Goal: Task Accomplishment & Management: Use online tool/utility

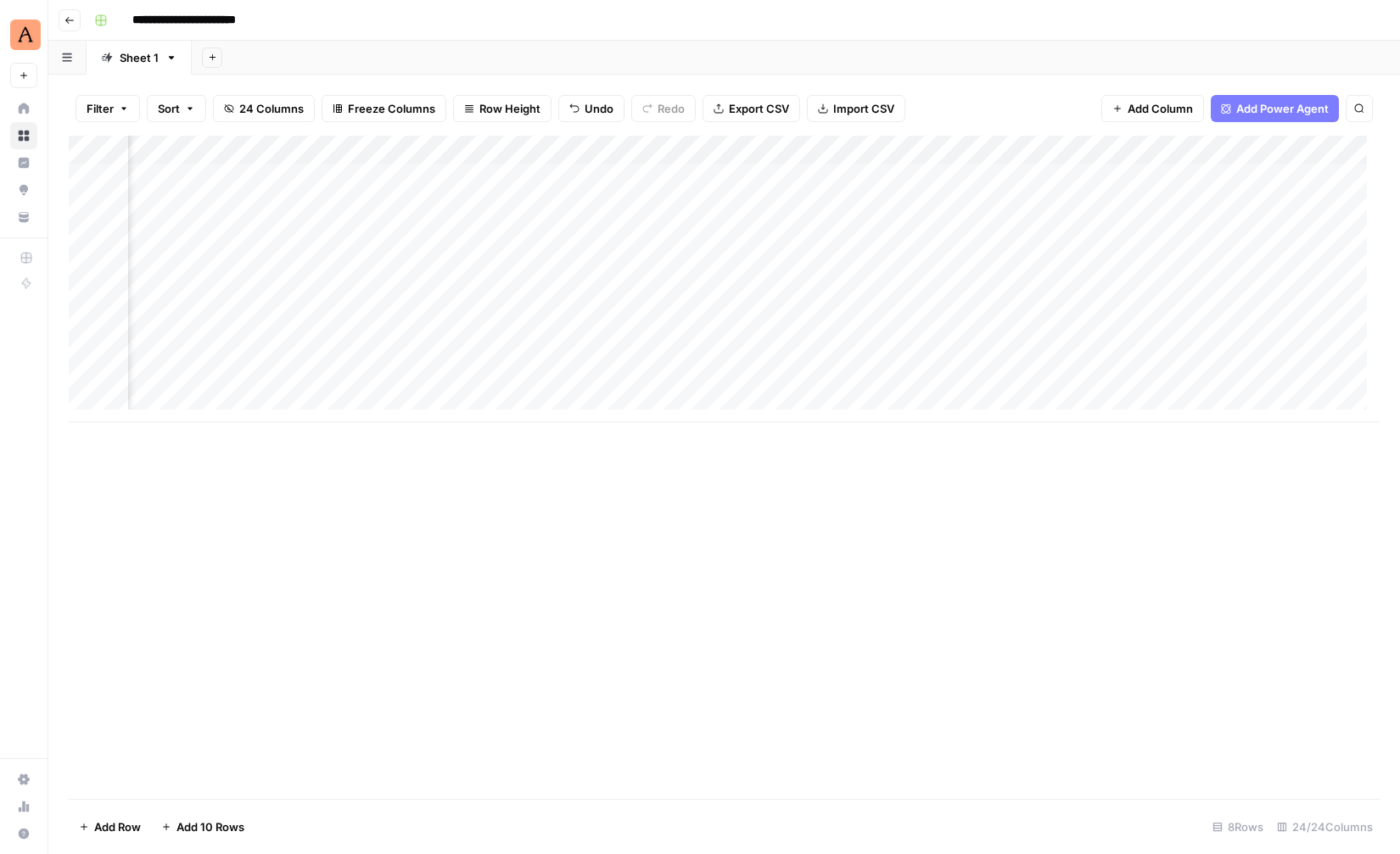
scroll to position [0, 1208]
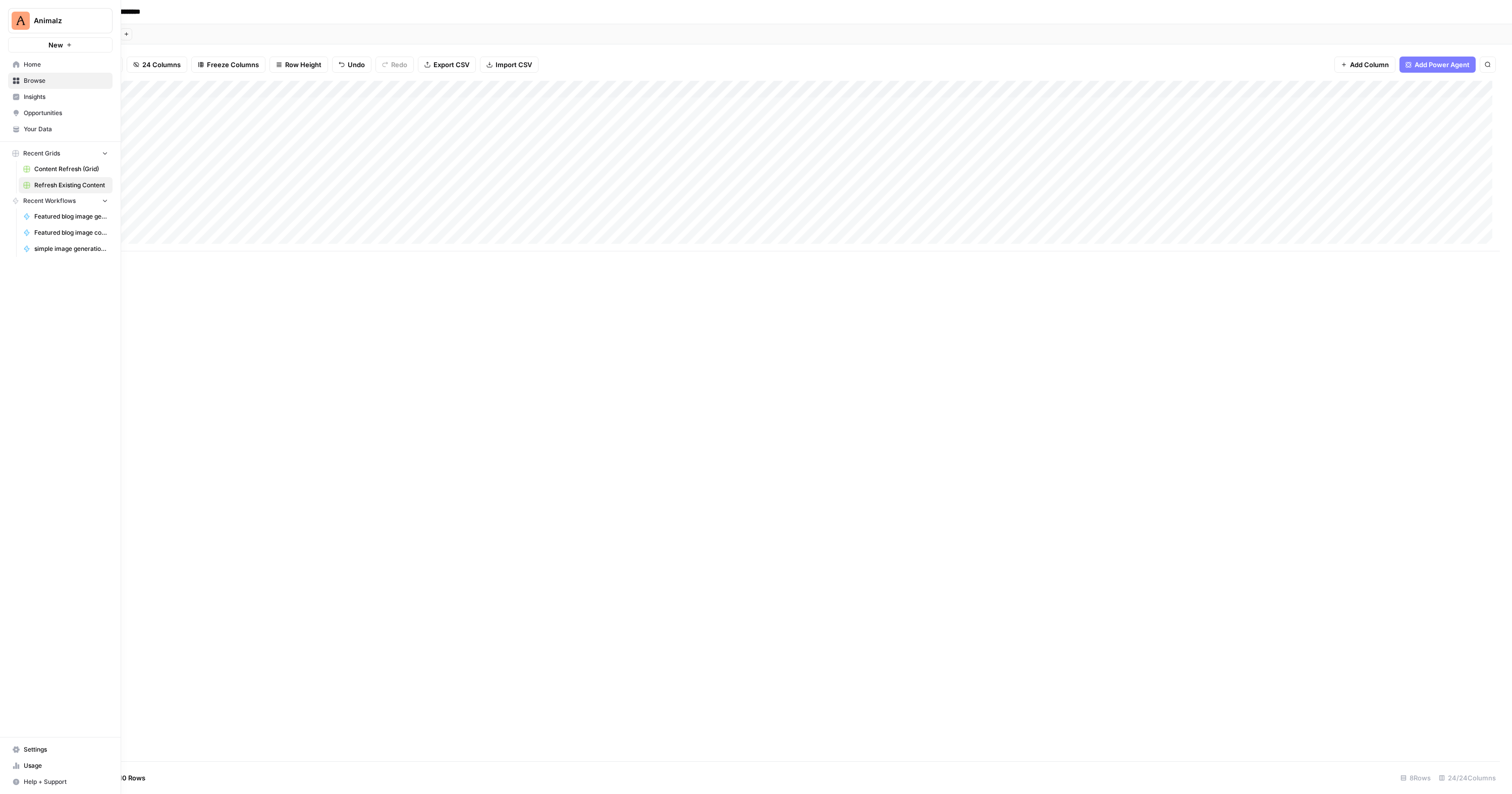
click at [49, 70] on link "Home" at bounding box center [60, 65] width 104 height 16
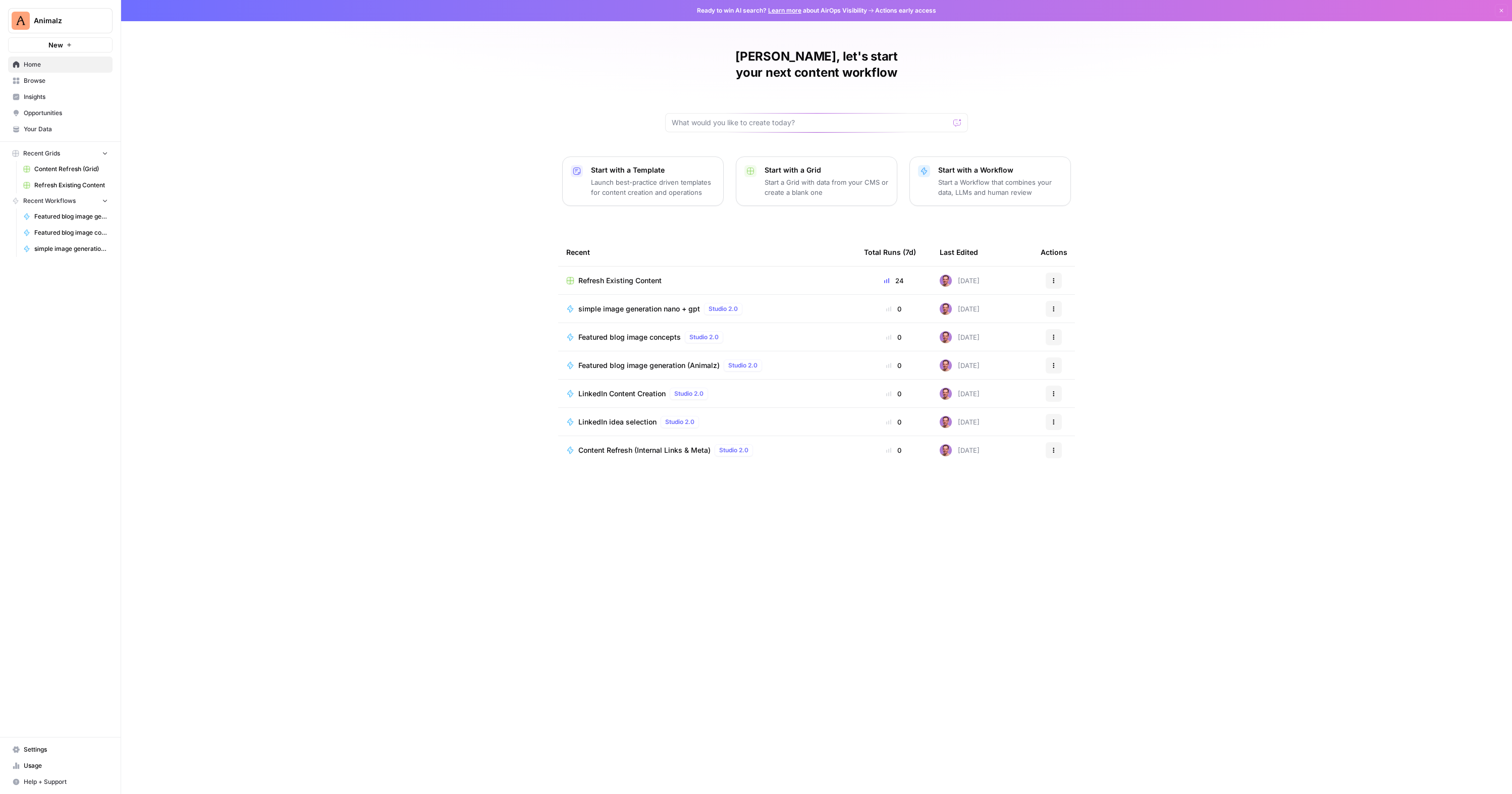
click at [626, 417] on span "LinkedIn idea selection" at bounding box center [617, 422] width 78 height 10
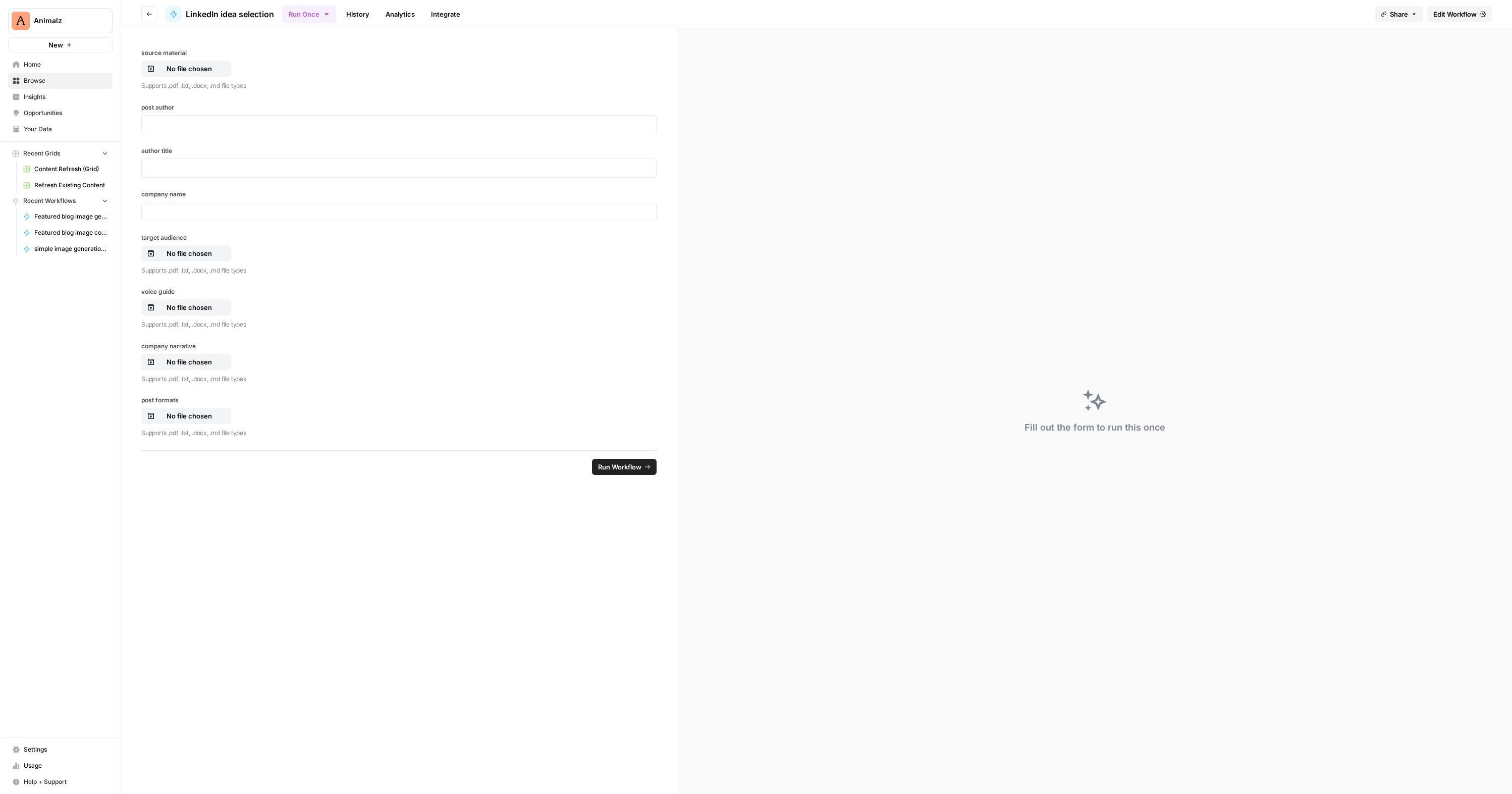
click at [832, 17] on span "Edit Workflow" at bounding box center [1455, 14] width 43 height 10
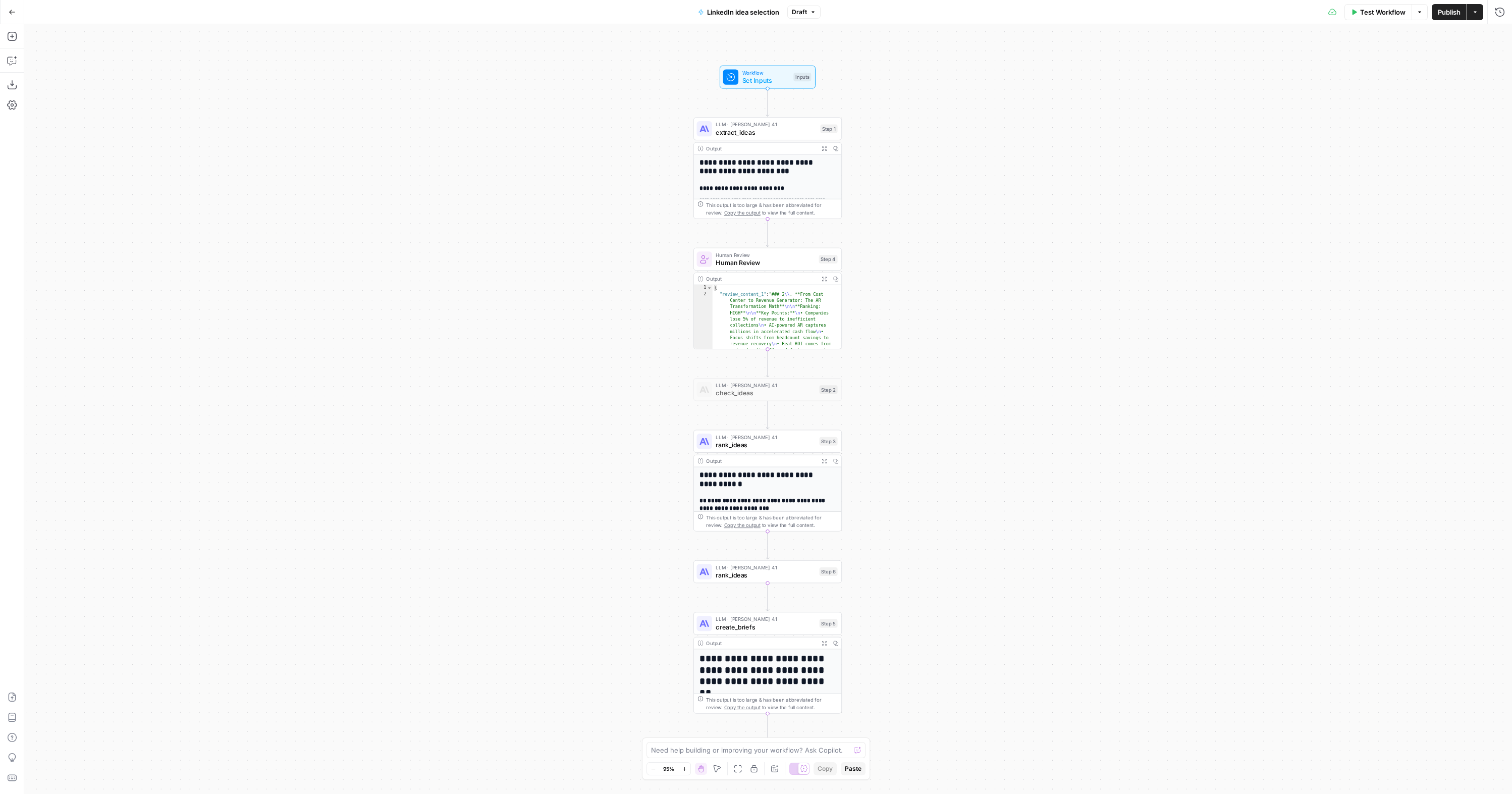
click at [768, 82] on span "Set Inputs" at bounding box center [766, 80] width 48 height 9
click at [768, 81] on span "Set Inputs" at bounding box center [766, 80] width 48 height 9
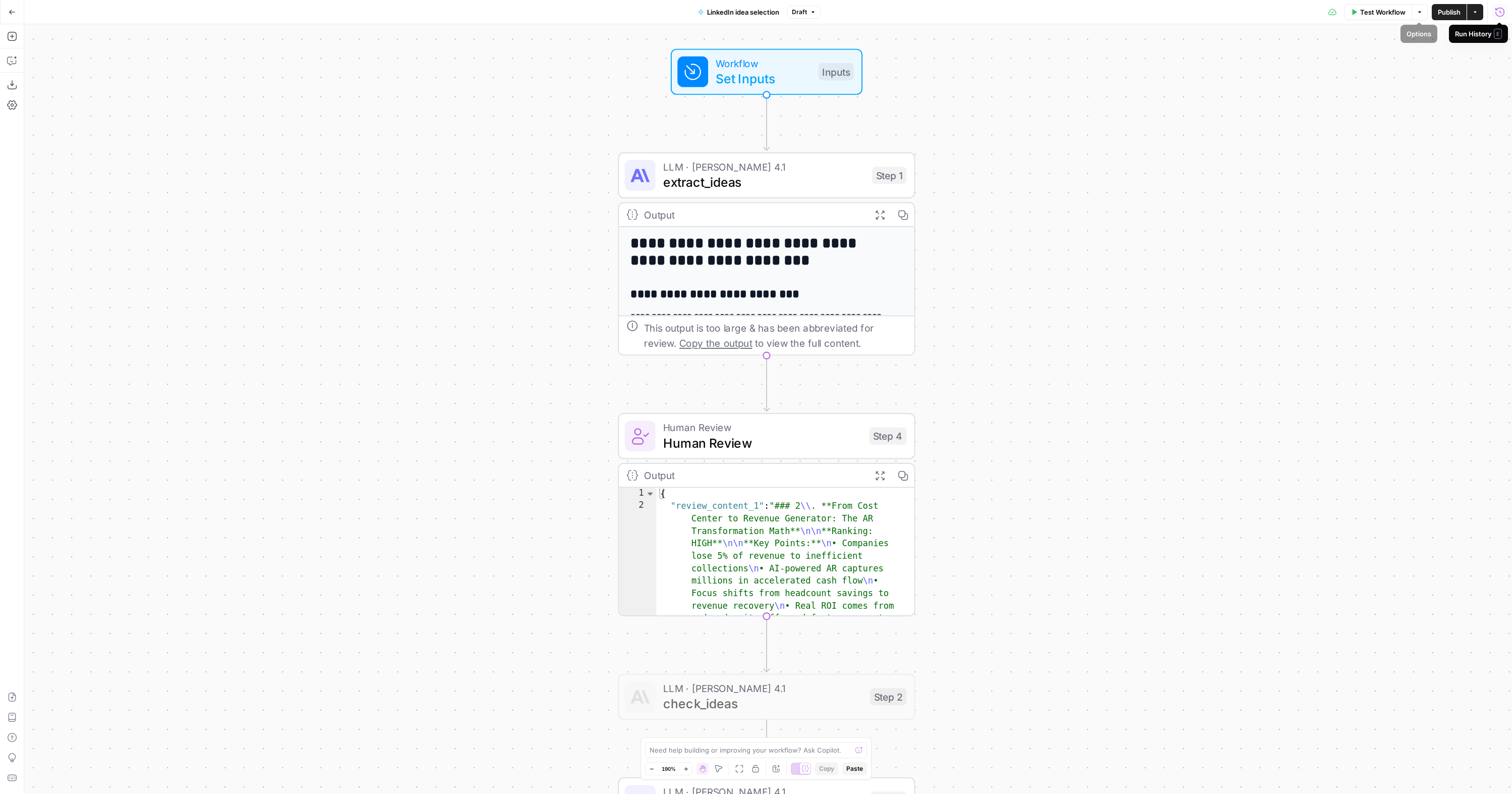
click at [832, 12] on span "Test Workflow" at bounding box center [1382, 12] width 45 height 10
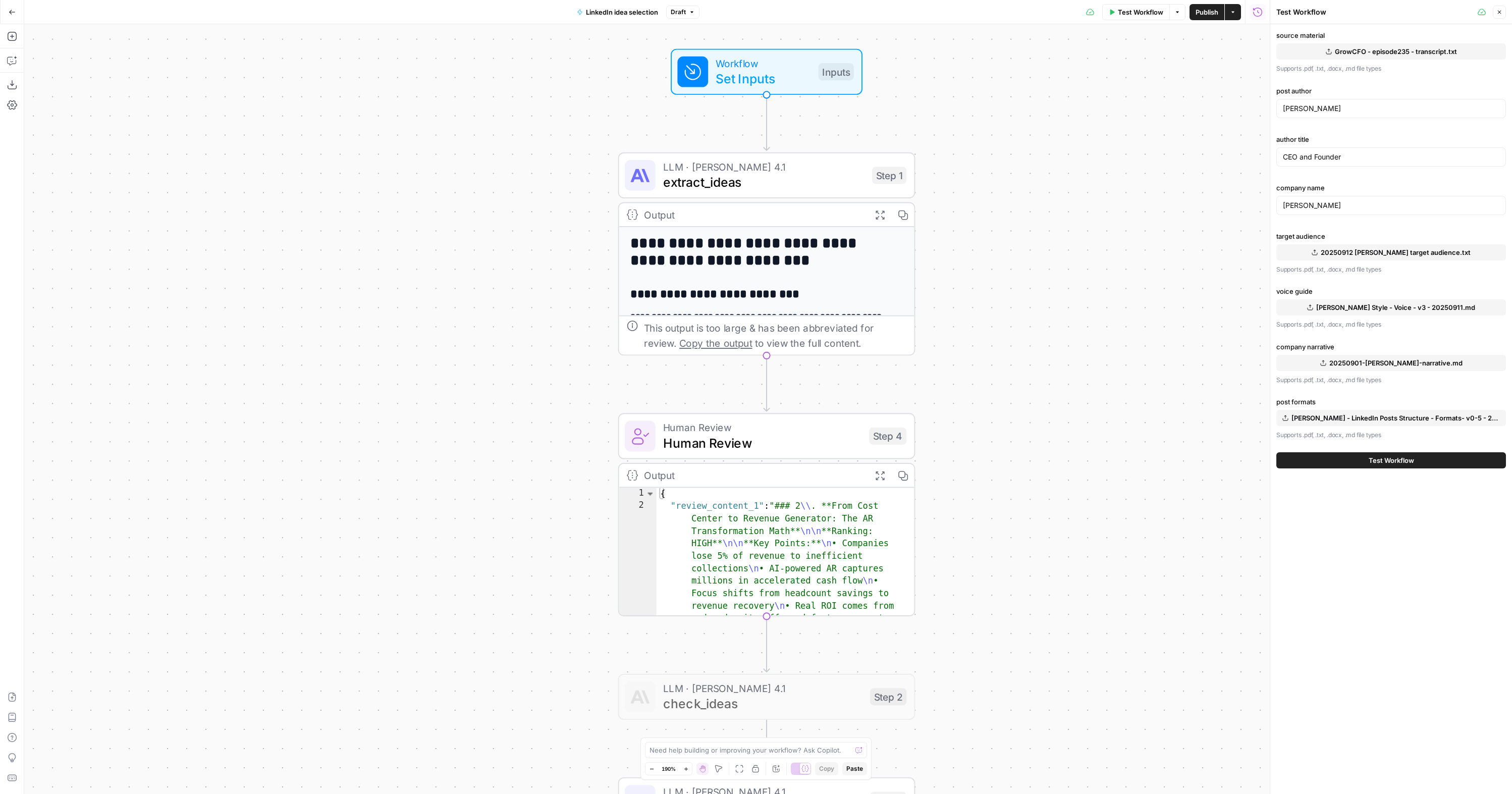
click at [832, 308] on span "Ben Winter Style - Voice - v3 - 20250911.md" at bounding box center [1395, 307] width 159 height 10
click at [832, 417] on span "Ben Winter - LinkedIn Posts Structure - Formats- v0-5 - 20250911.md" at bounding box center [1395, 418] width 208 height 10
click at [832, 414] on span "Ben Winter - LinkedIn Posts Structure - Formats- v0-5 - 20250911.md" at bounding box center [1395, 418] width 208 height 10
click at [832, 460] on span "Test Workflow" at bounding box center [1391, 460] width 45 height 10
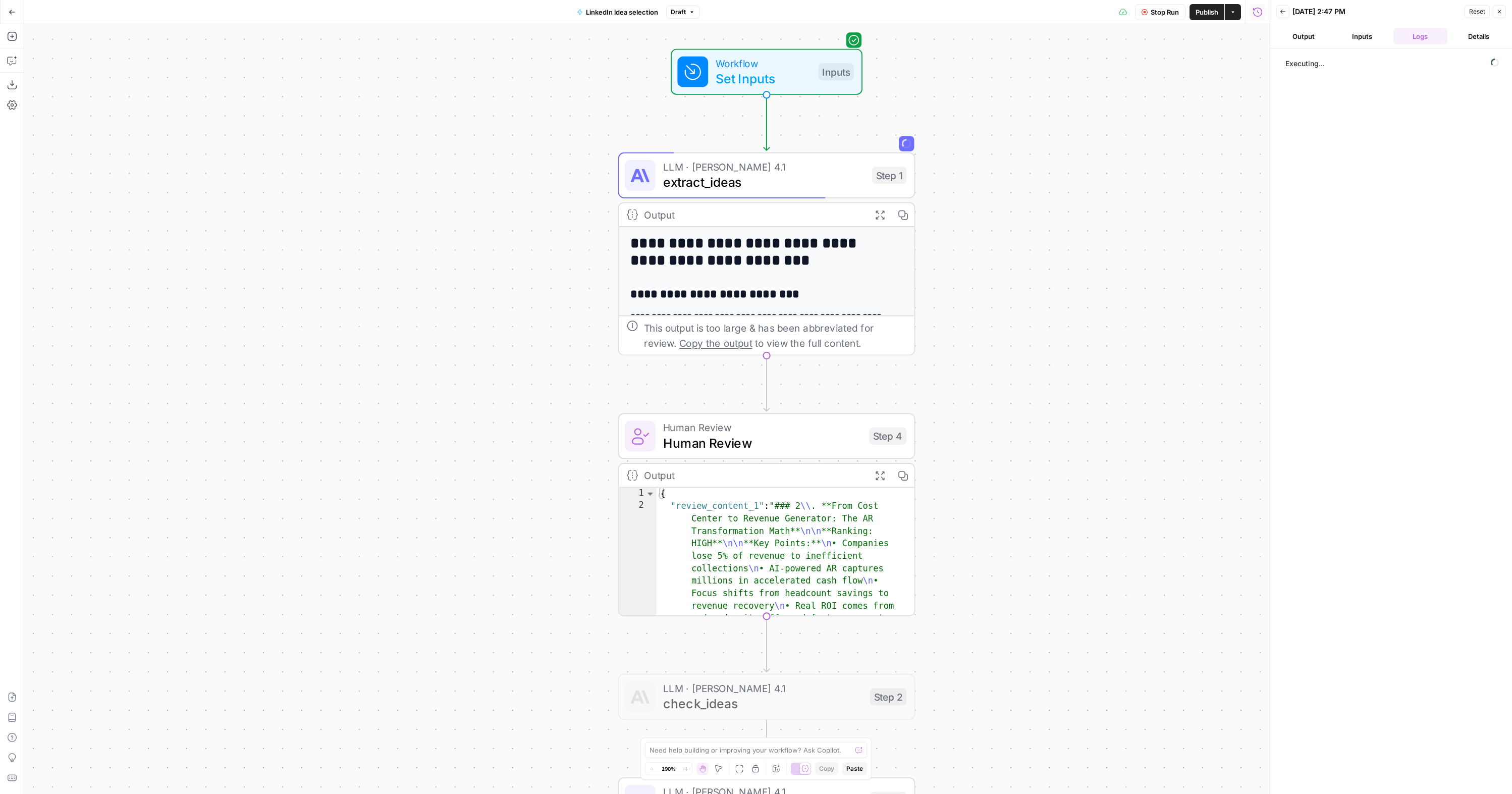
click at [832, 294] on div "Executing..." at bounding box center [1391, 421] width 221 height 736
click at [832, 322] on div "**********" at bounding box center [647, 409] width 1246 height 770
click at [832, 12] on span "Stop Run" at bounding box center [1165, 12] width 28 height 10
click at [688, 9] on button "Draft" at bounding box center [683, 12] width 33 height 13
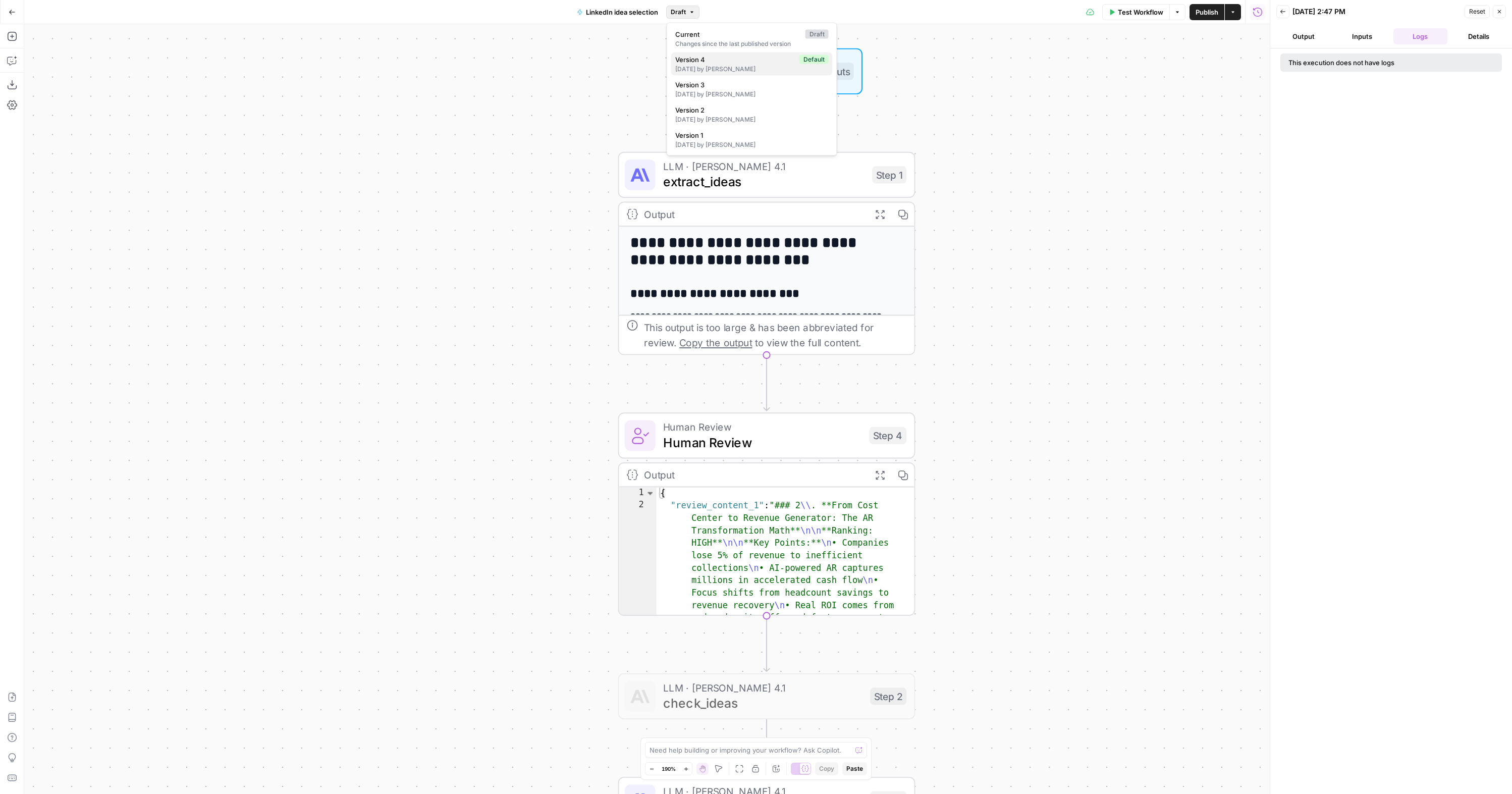
click at [739, 62] on span "Version 4" at bounding box center [735, 59] width 120 height 10
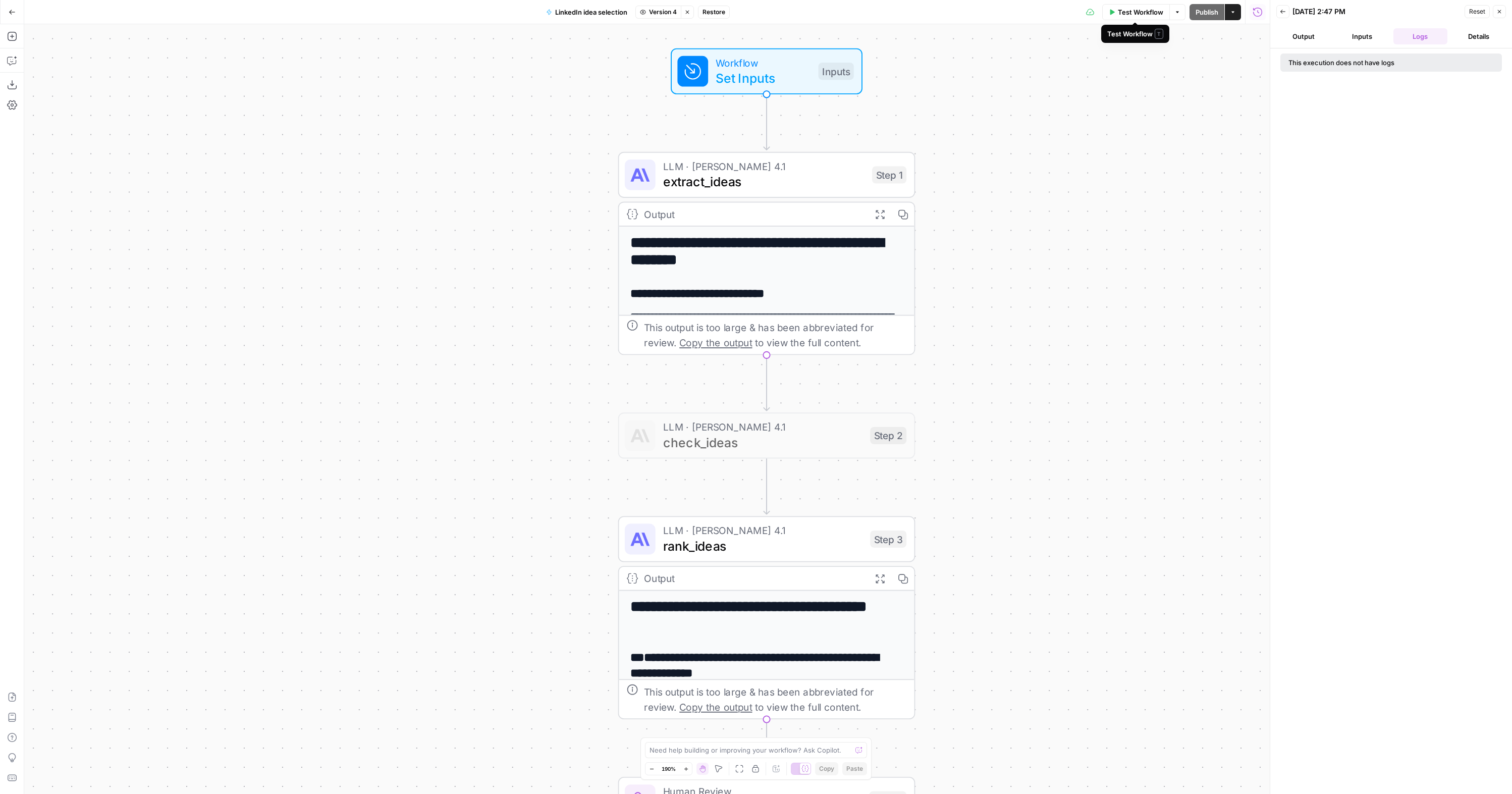
click at [832, 9] on span "Test Workflow" at bounding box center [1140, 12] width 45 height 10
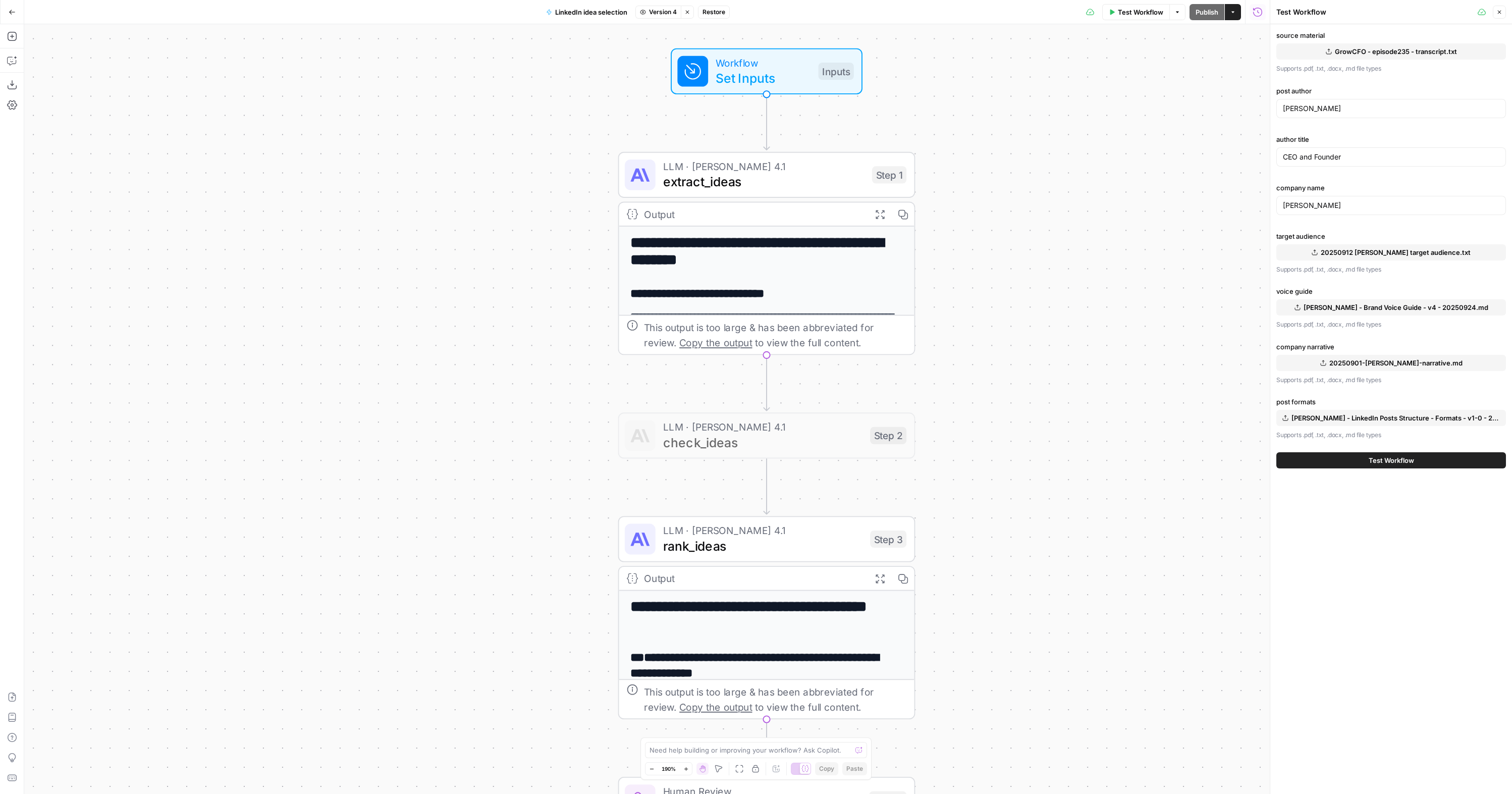
click at [832, 459] on span "Test Workflow" at bounding box center [1391, 460] width 45 height 10
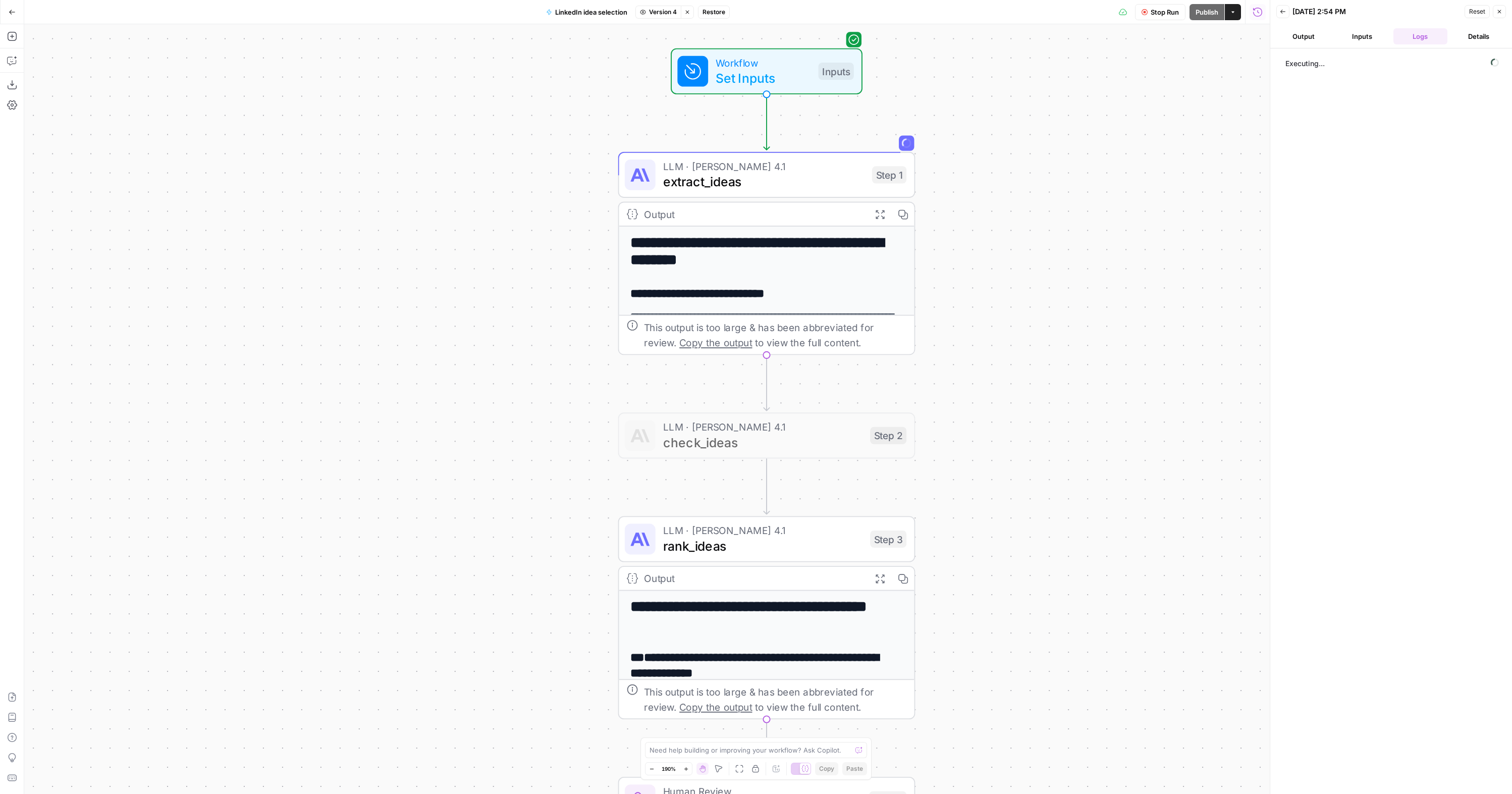
click at [832, 15] on span "Stop Run" at bounding box center [1165, 12] width 28 height 10
click at [832, 14] on span "Stop Run" at bounding box center [1165, 12] width 28 height 10
click at [832, 11] on span "Stop Run" at bounding box center [1165, 12] width 28 height 10
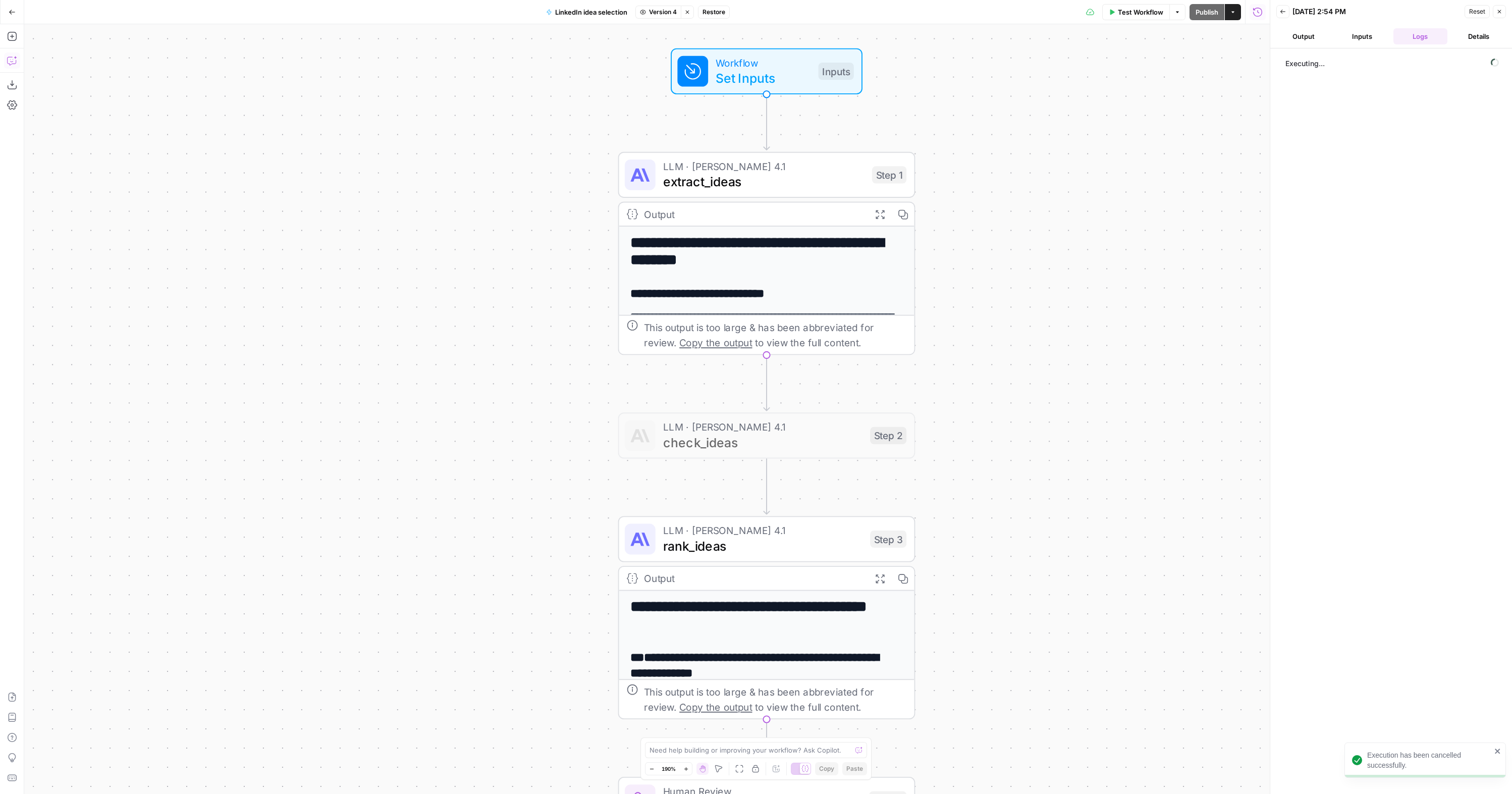
click at [818, 179] on span "extract_ideas" at bounding box center [764, 181] width 201 height 19
click at [816, 177] on span "extract_ideas" at bounding box center [764, 181] width 201 height 19
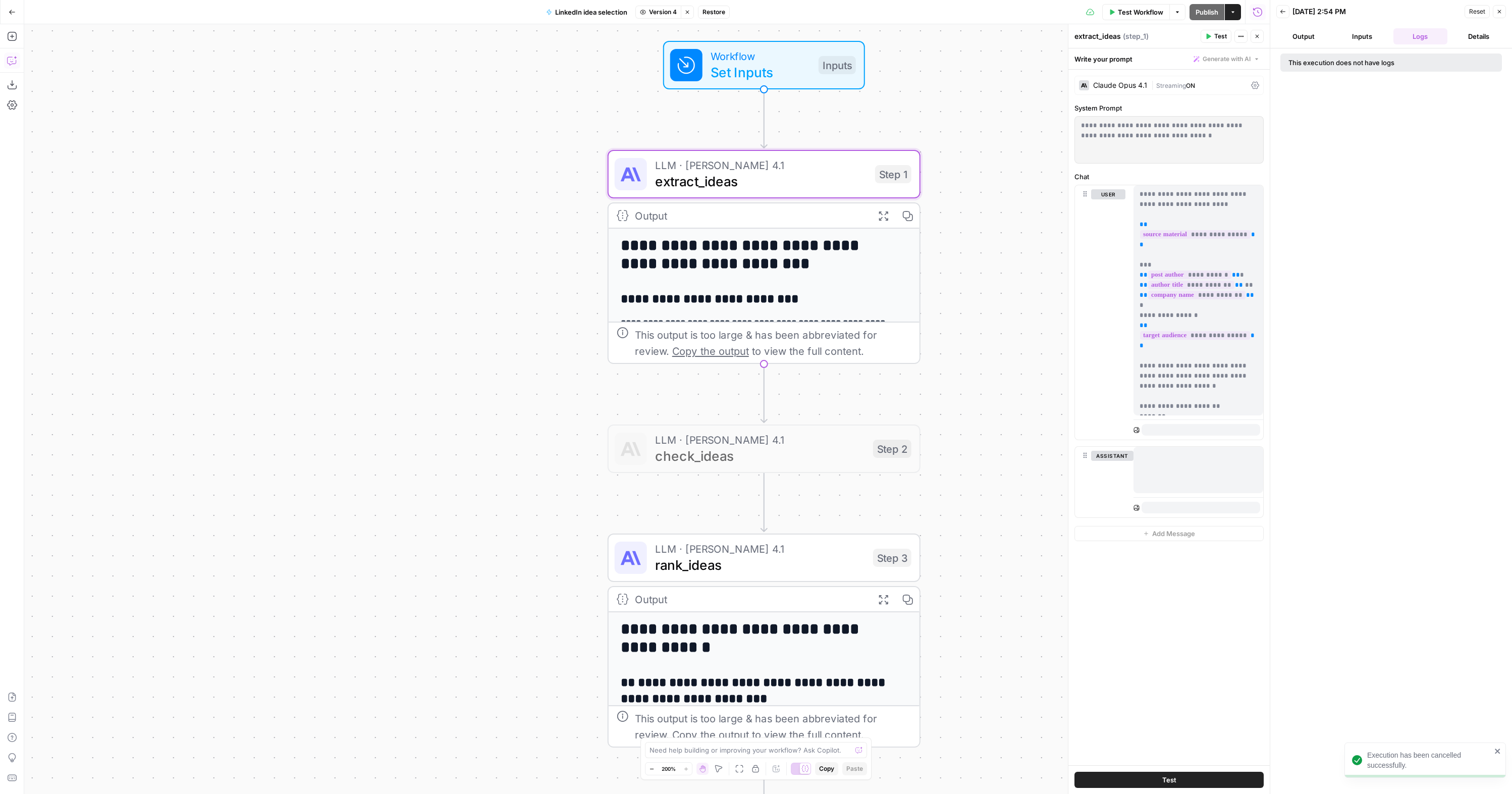
click at [832, 84] on div "Claude Opus 4.1" at bounding box center [1120, 85] width 54 height 7
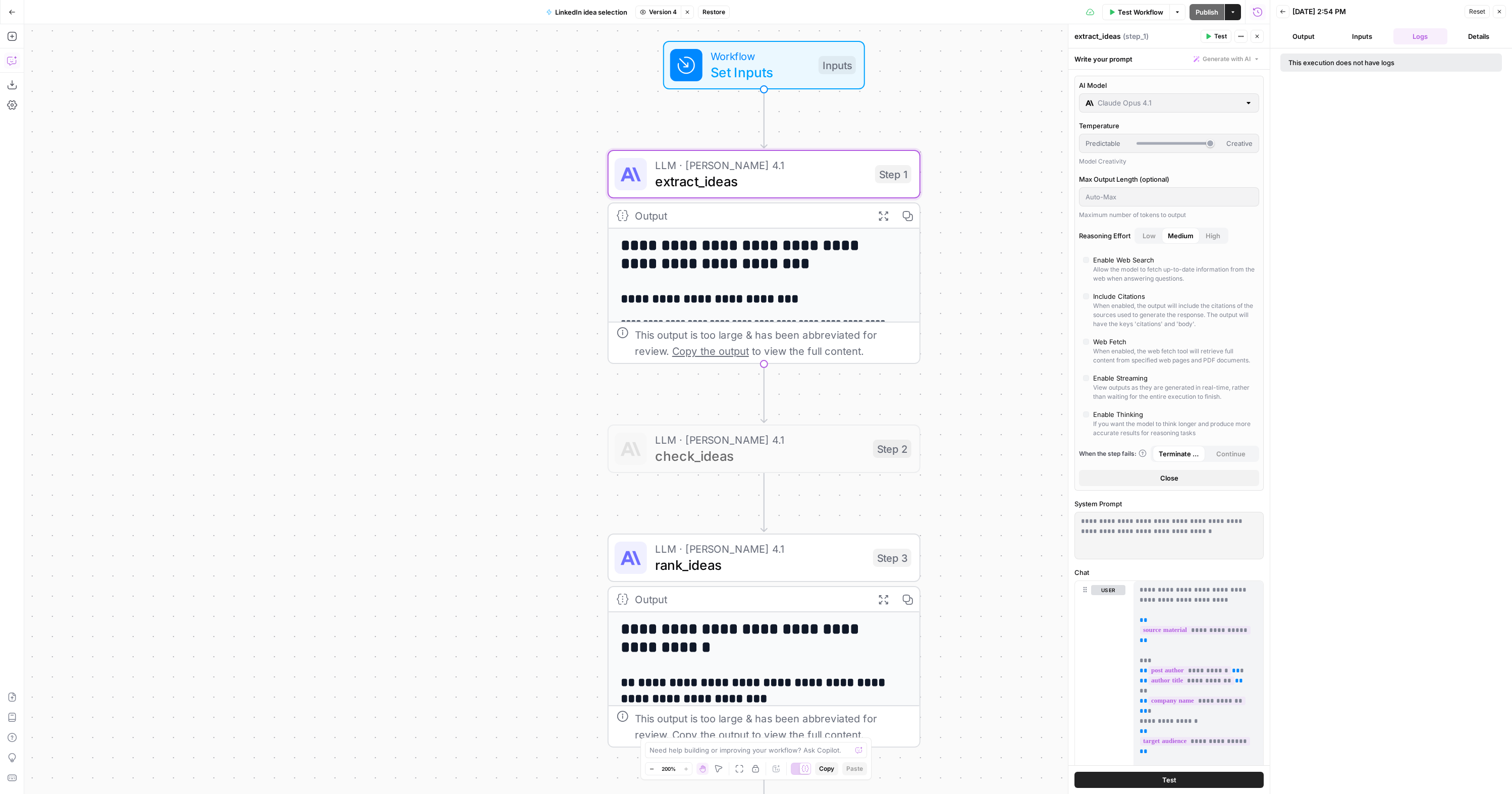
click at [832, 36] on icon "button" at bounding box center [1241, 36] width 6 height 6
click at [832, 93] on div "**********" at bounding box center [647, 409] width 1246 height 770
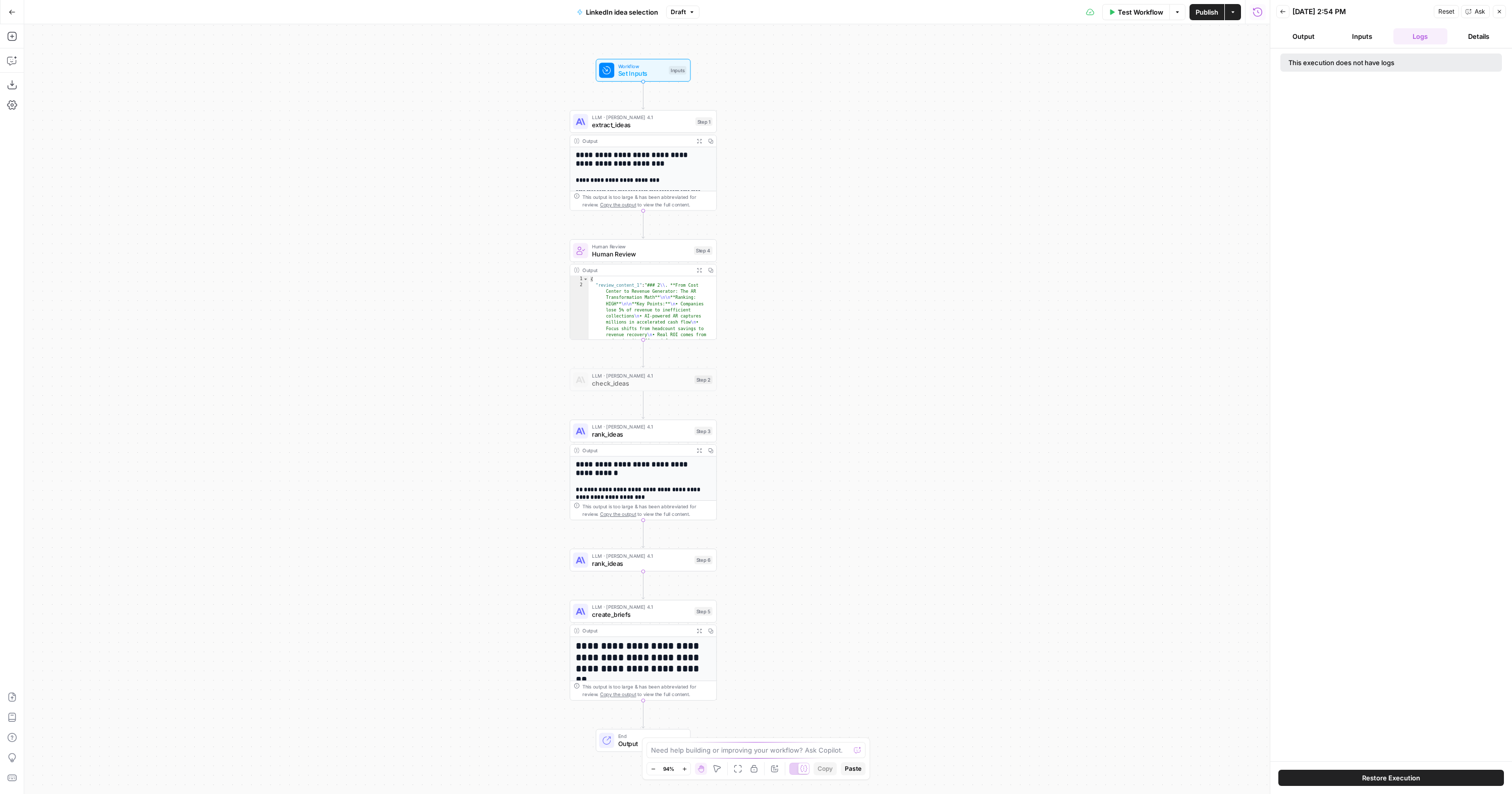
click at [687, 13] on button "Draft" at bounding box center [683, 12] width 33 height 13
click at [514, 123] on div "**********" at bounding box center [647, 409] width 1246 height 770
click at [649, 125] on span "extract_ideas" at bounding box center [642, 125] width 99 height 9
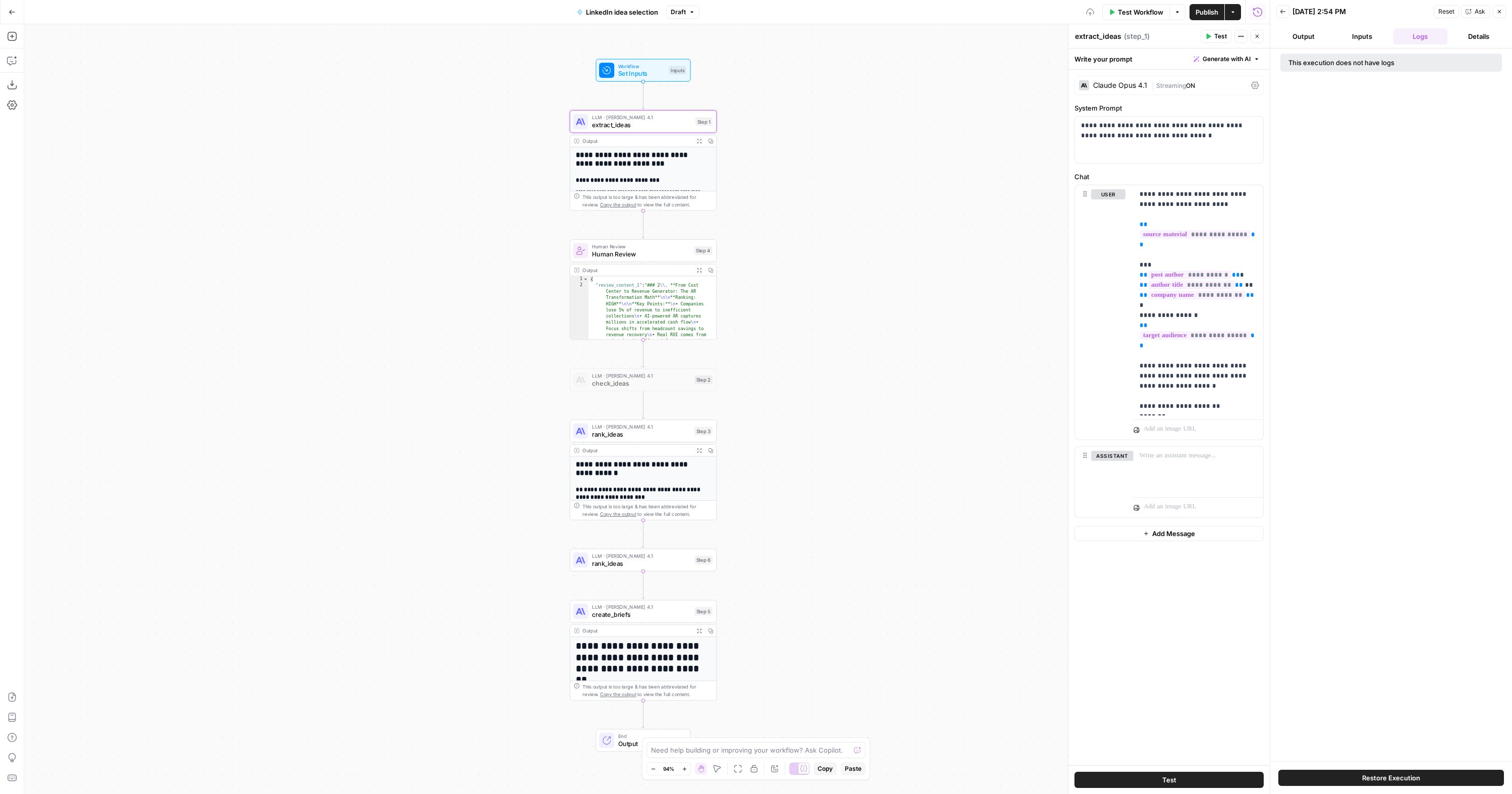
click at [1151, 82] on span "|" at bounding box center [1153, 85] width 5 height 10
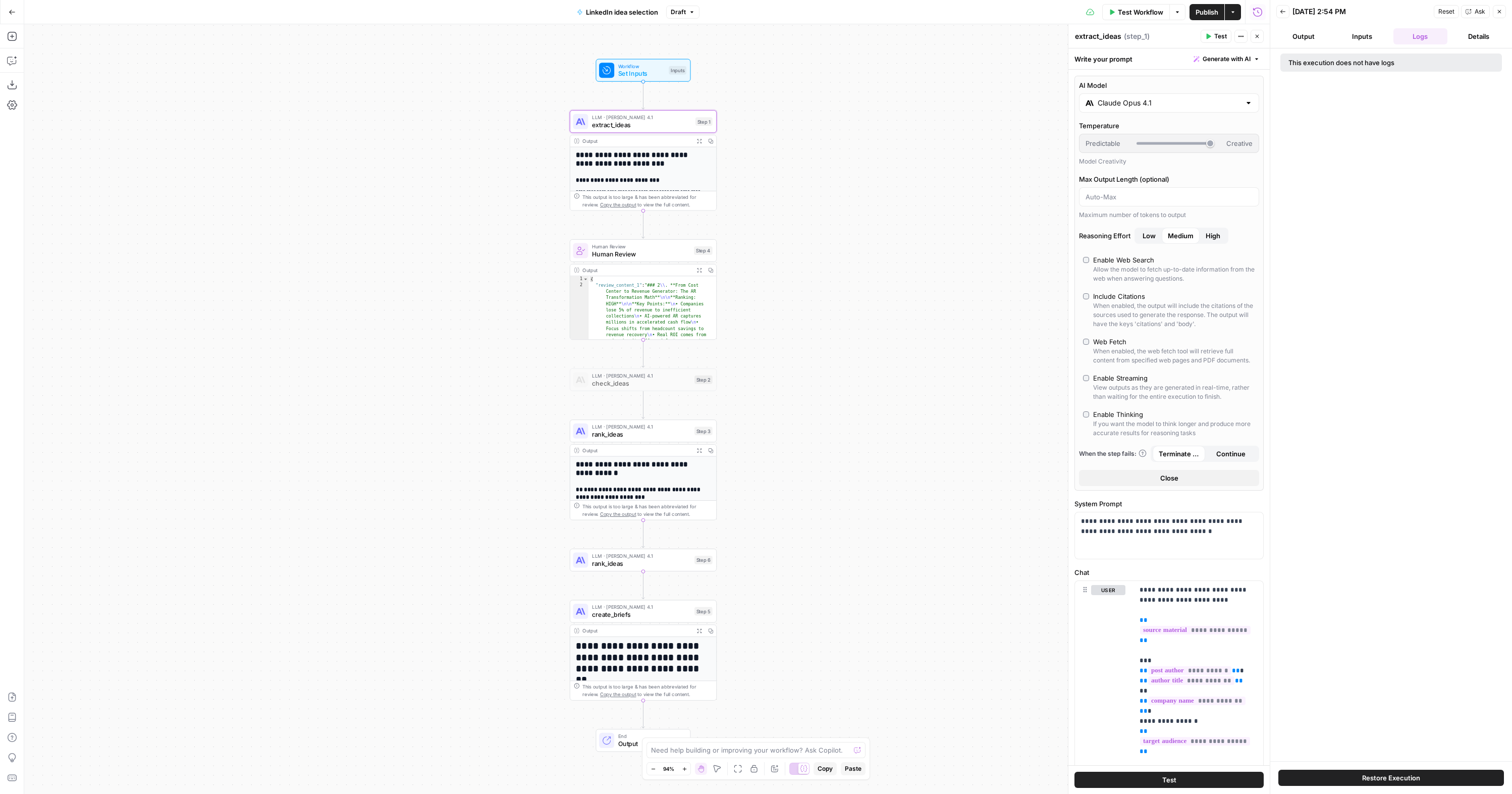
click at [1142, 100] on input "Claude Opus 4.1" at bounding box center [1169, 103] width 143 height 10
click at [1111, 166] on label "GPT-5 The best model for coding and agentic tasks across domains chat Vision Ca…" at bounding box center [1123, 182] width 80 height 73
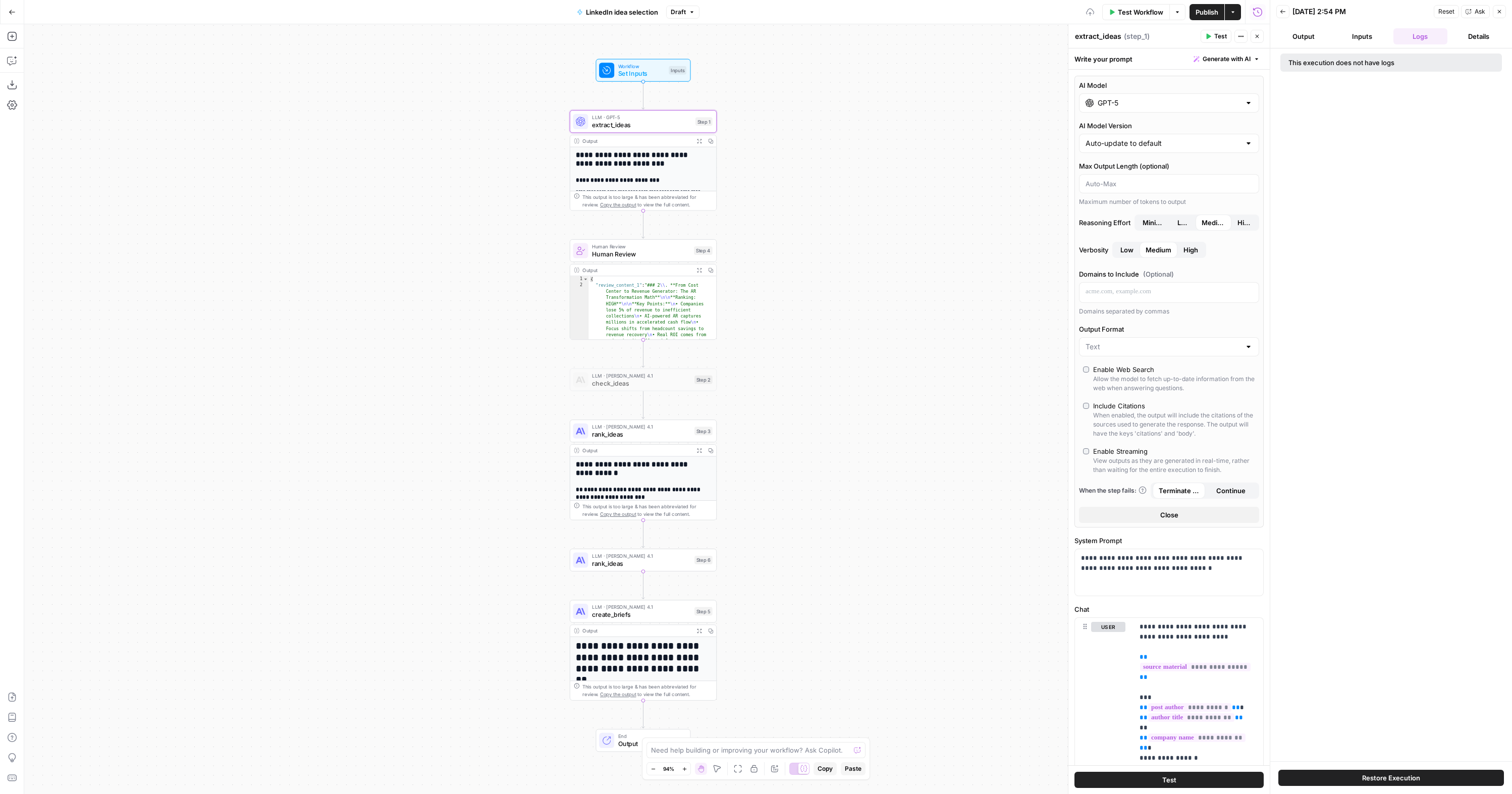
click at [962, 196] on div "**********" at bounding box center [647, 409] width 1246 height 770
click at [1140, 13] on span "Test Workflow" at bounding box center [1140, 12] width 45 height 10
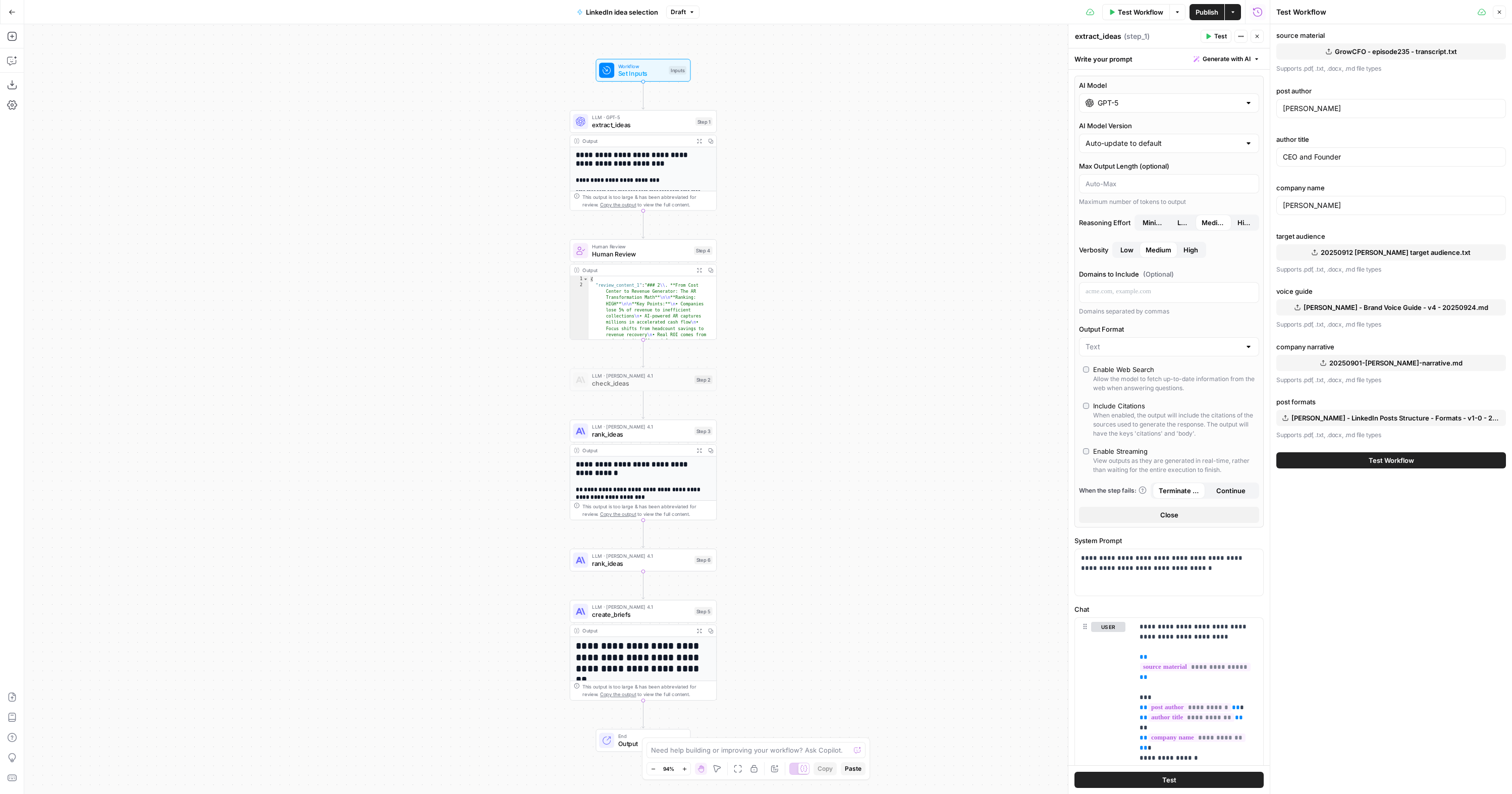
drag, startPoint x: 1398, startPoint y: 458, endPoint x: 1372, endPoint y: 462, distance: 26.3
click at [1398, 457] on span "Test Workflow" at bounding box center [1391, 460] width 45 height 10
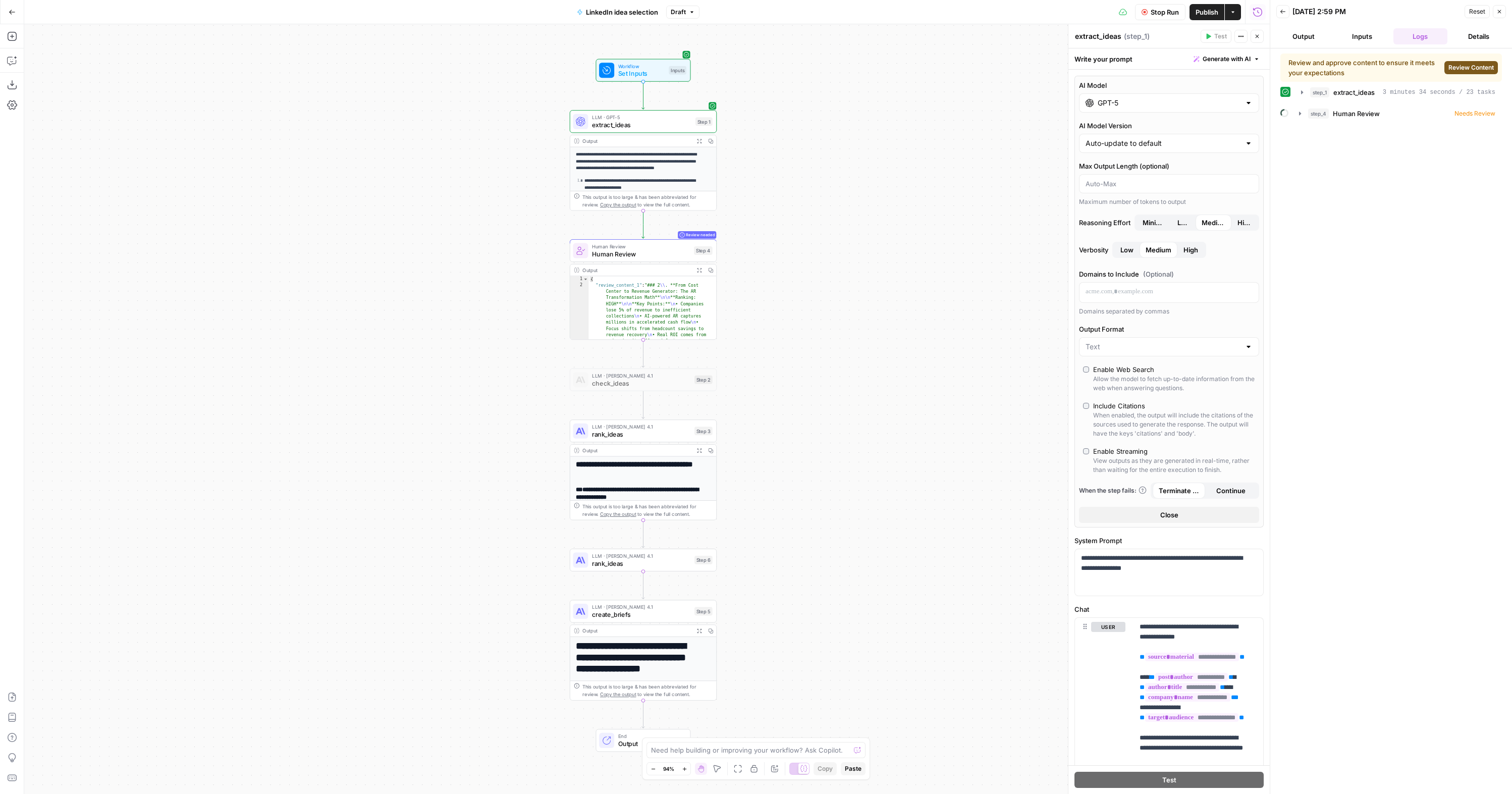
click at [1462, 70] on span "Review Content" at bounding box center [1471, 67] width 45 height 9
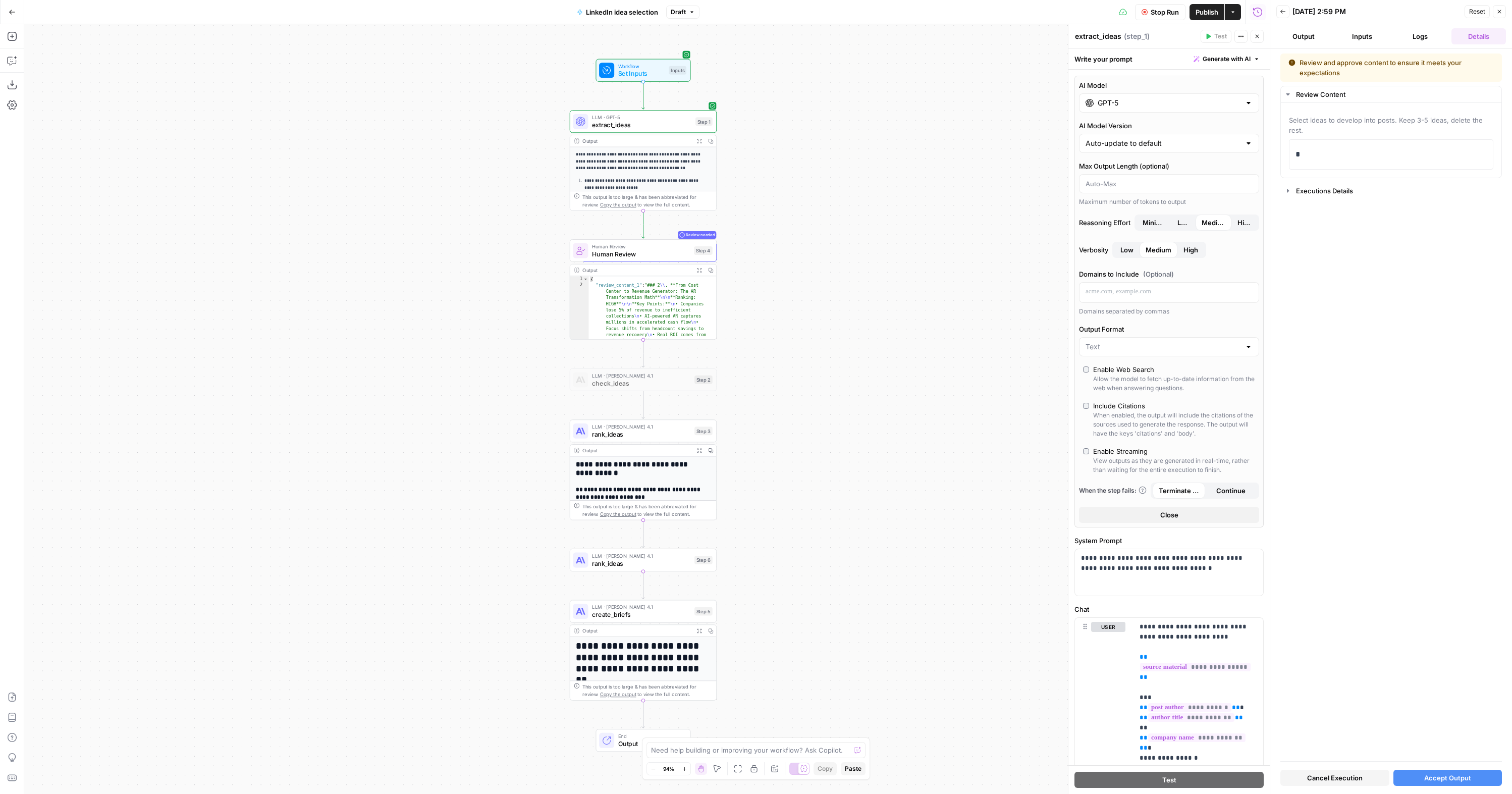
click at [1425, 39] on button "Logs" at bounding box center [1420, 36] width 55 height 16
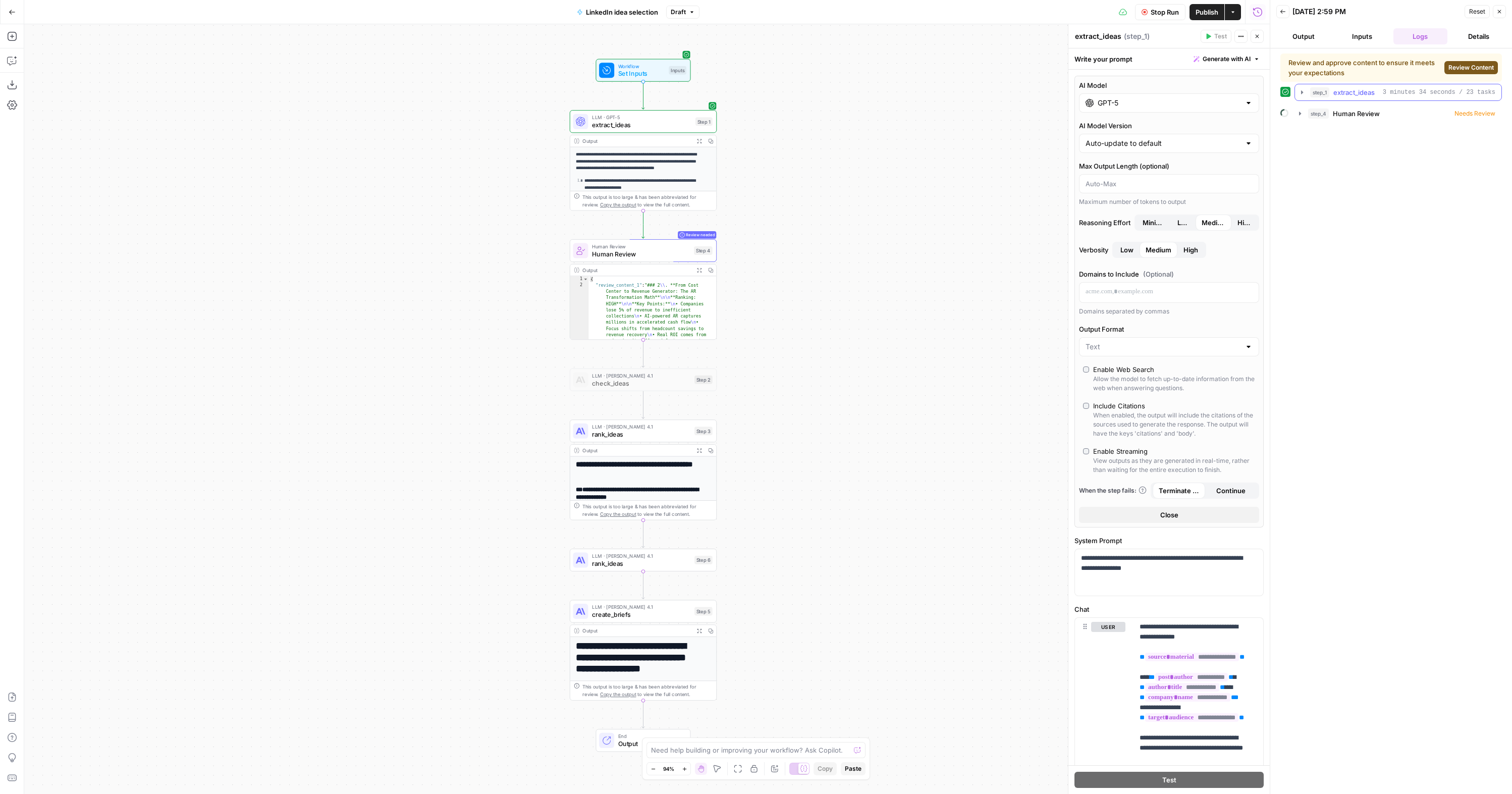
click at [1305, 92] on icon "button" at bounding box center [1302, 92] width 8 height 8
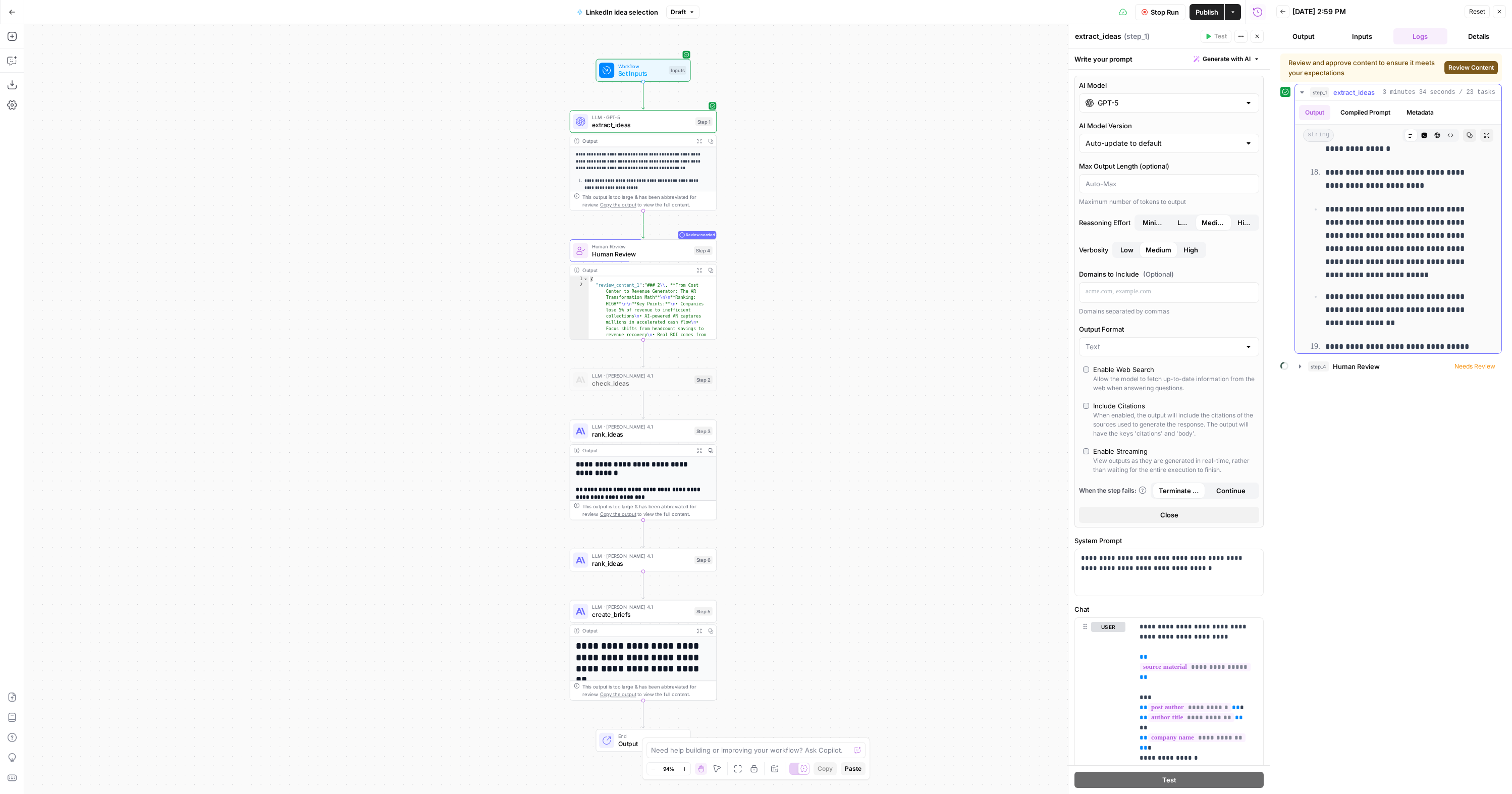
scroll to position [2940, 0]
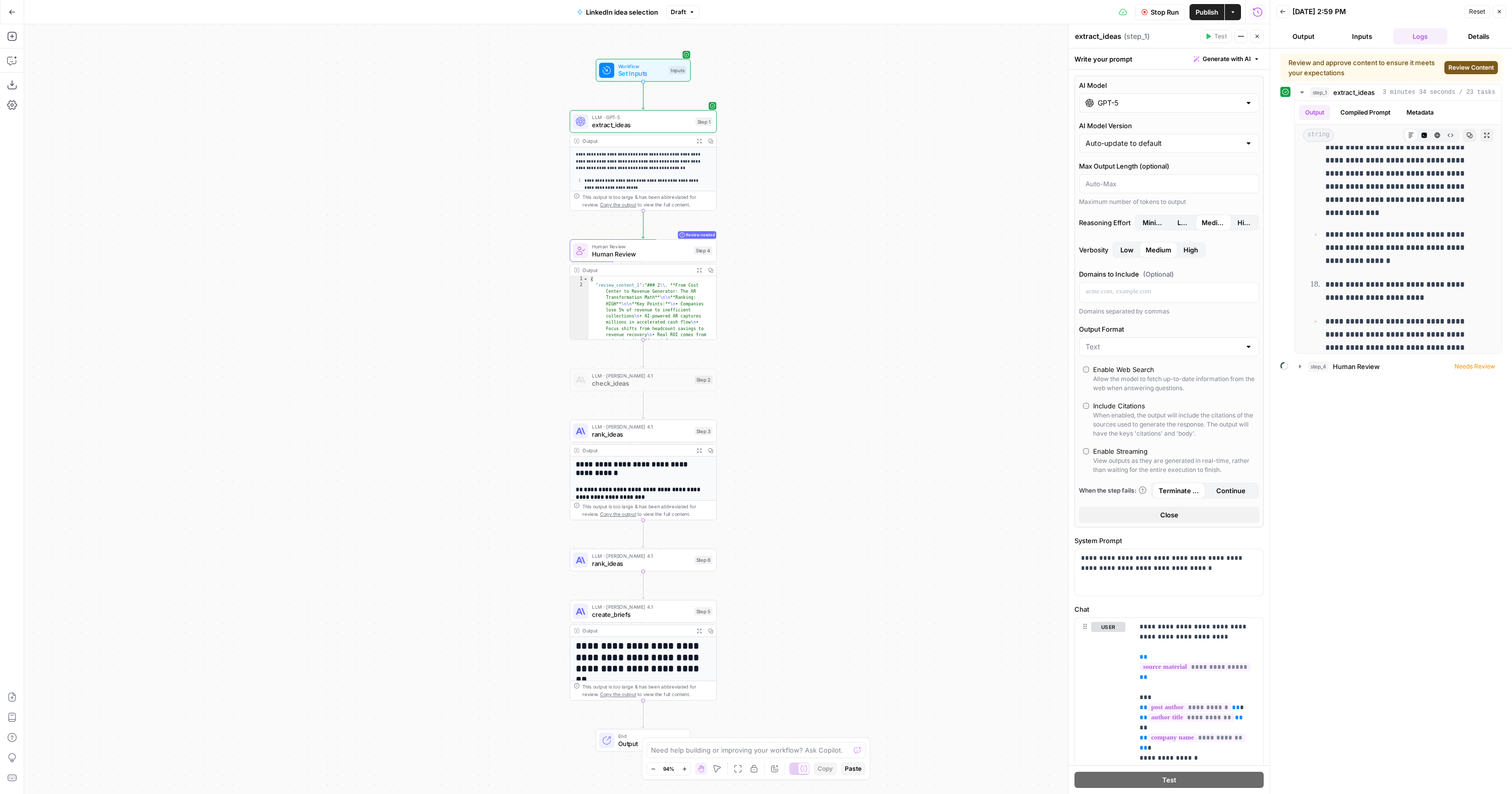
click at [1164, 9] on span "Stop Run" at bounding box center [1165, 12] width 28 height 10
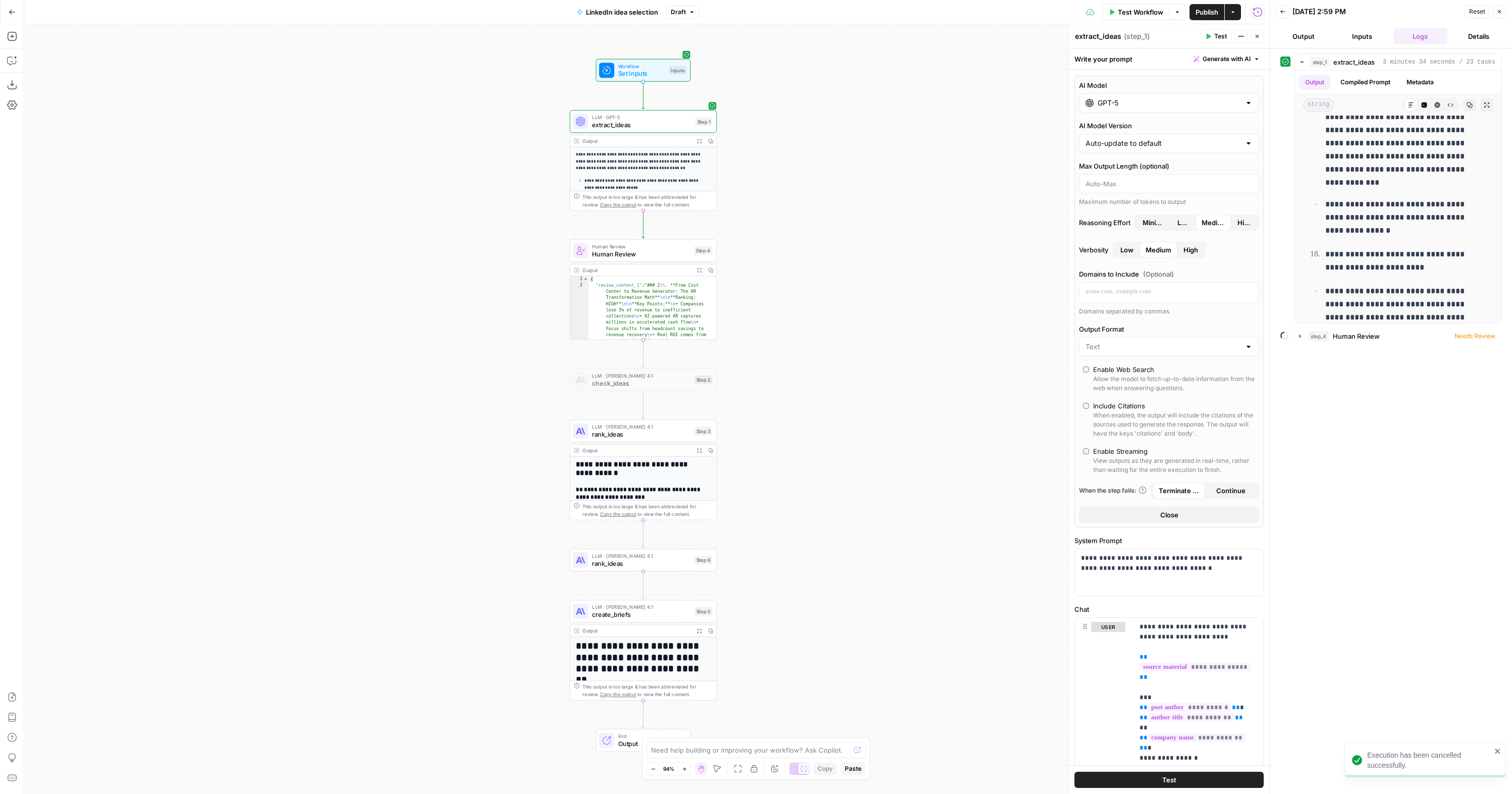
click at [1177, 108] on div "GPT-5" at bounding box center [1169, 103] width 180 height 19
click at [1190, 126] on button "Anthropic" at bounding box center [1185, 129] width 43 height 16
click at [1143, 174] on div "Powerful model for complex and writing tasks" at bounding box center [1123, 180] width 66 height 27
type input "Claude Opus 4.1"
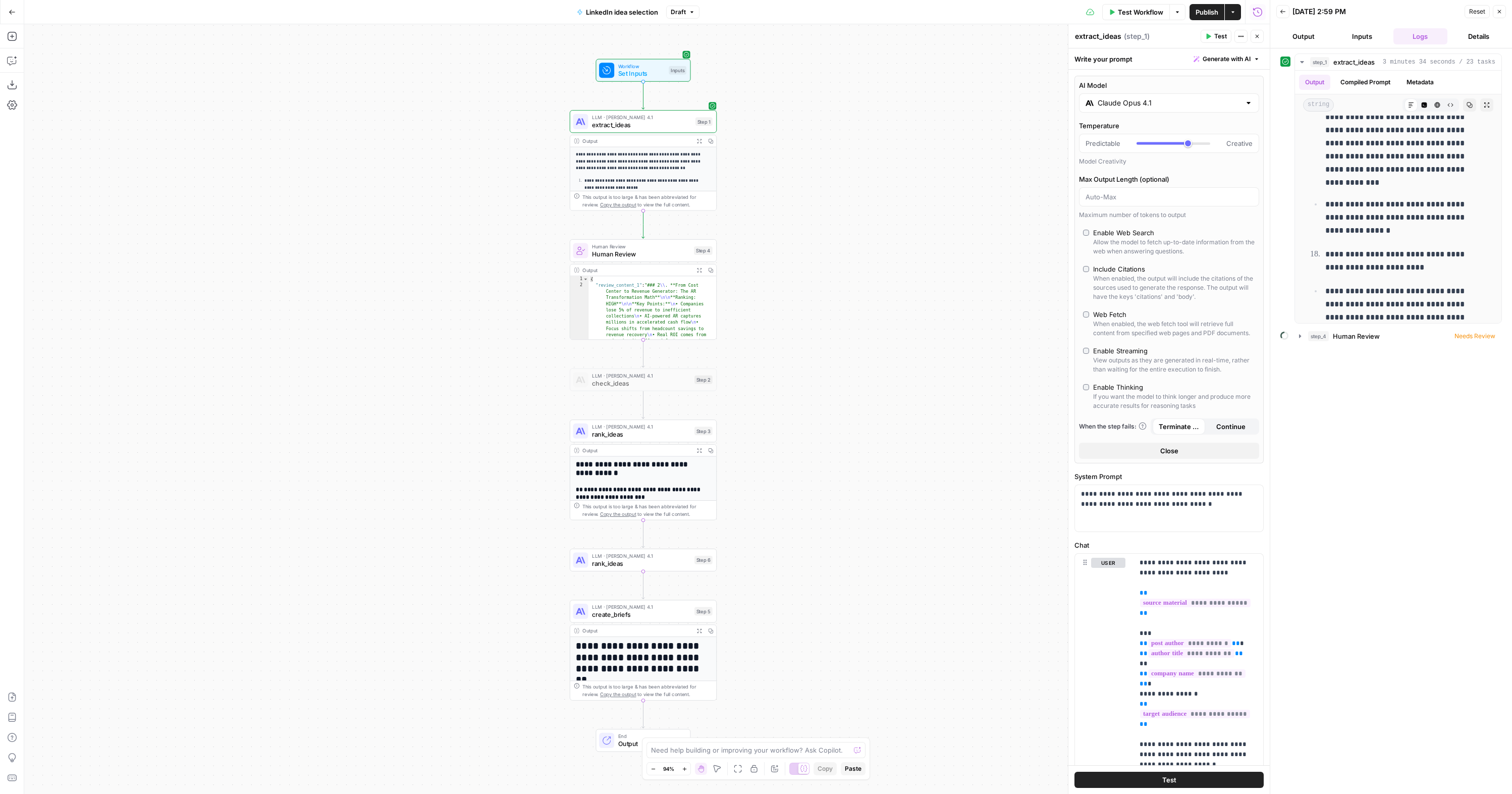
click at [1084, 392] on label "Enable Thinking If you want the model to think longer and produce more accurate…" at bounding box center [1169, 396] width 172 height 28
type input "*"
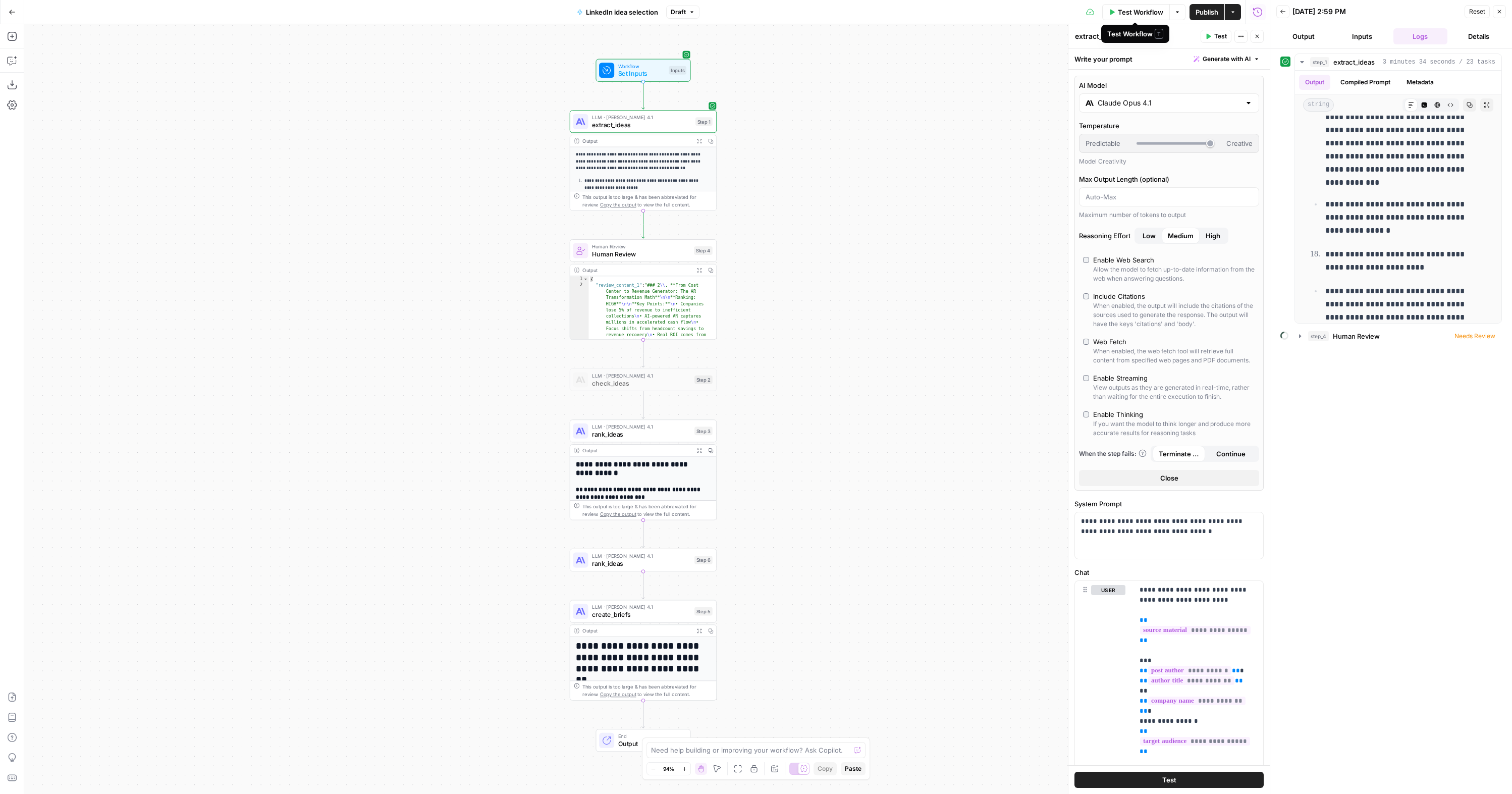
click at [1122, 13] on span "Test Workflow" at bounding box center [1140, 12] width 45 height 10
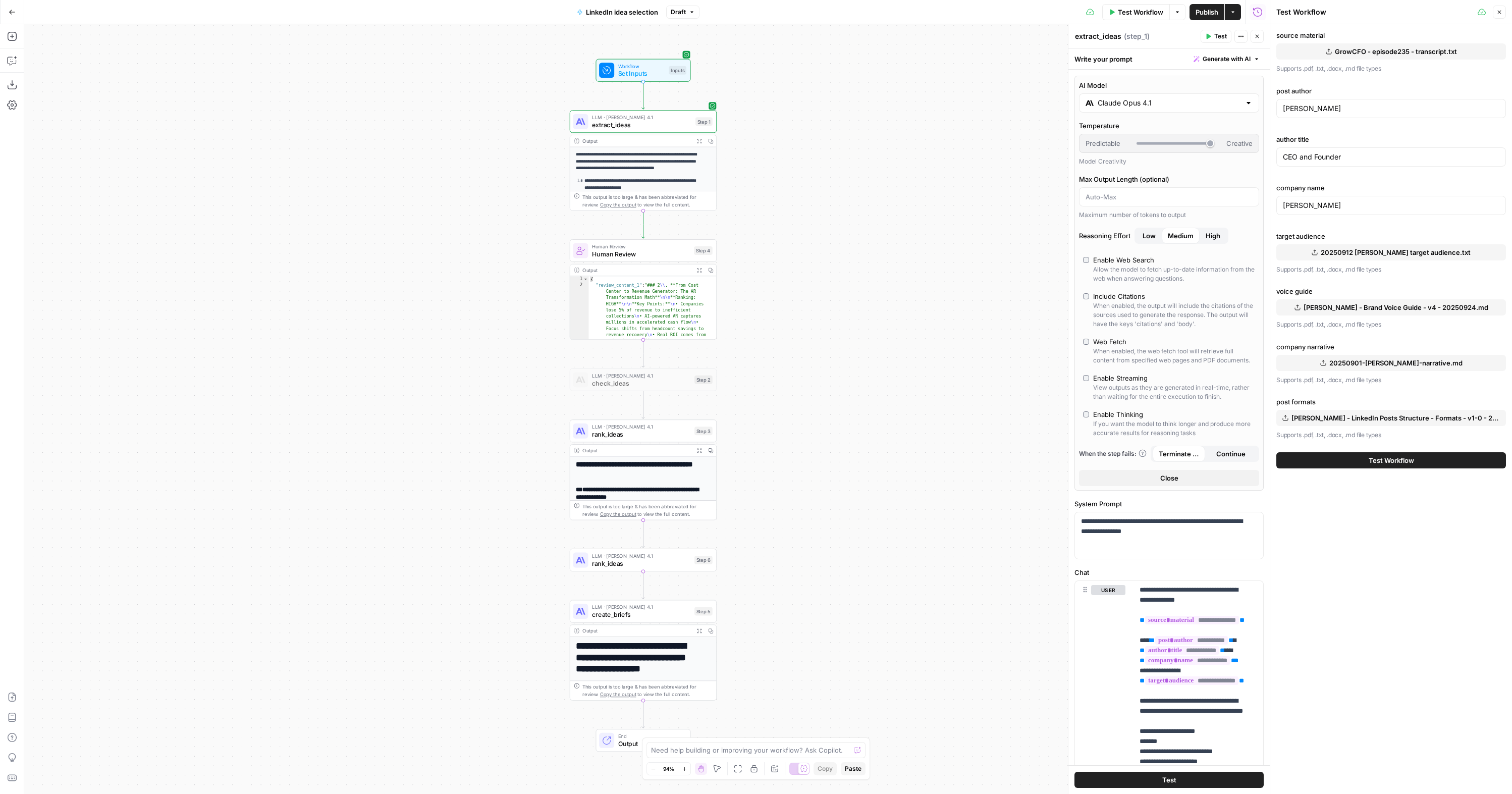
click at [1388, 459] on span "Test Workflow" at bounding box center [1391, 460] width 45 height 10
